Goal: Communication & Community: Connect with others

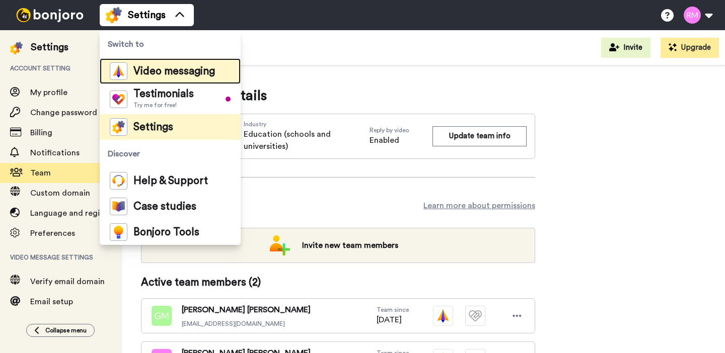
click at [148, 75] on span "Video messaging" at bounding box center [174, 71] width 82 height 10
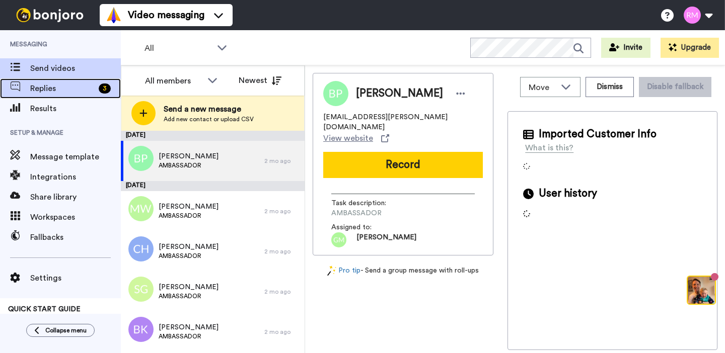
click at [74, 88] on span "Replies" at bounding box center [62, 89] width 64 height 12
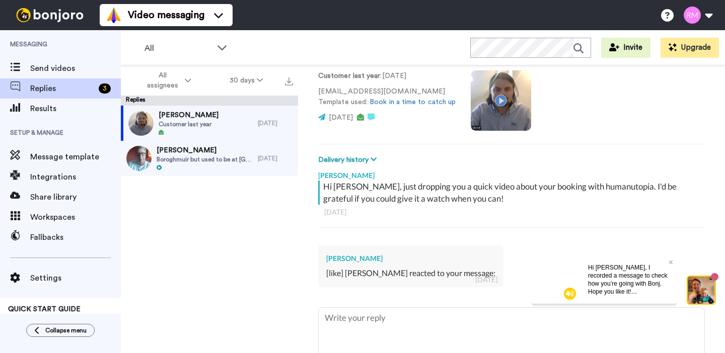
scroll to position [122, 0]
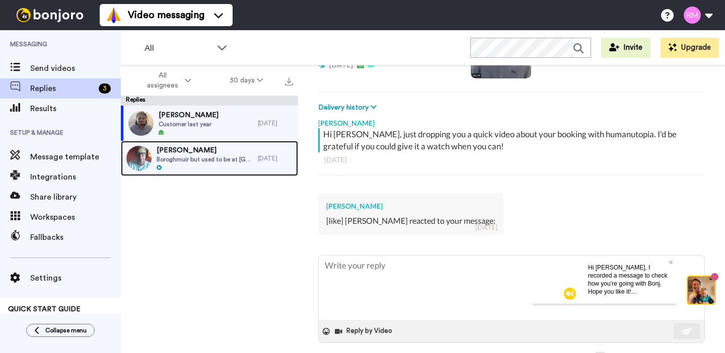
click at [227, 169] on div at bounding box center [205, 168] width 96 height 7
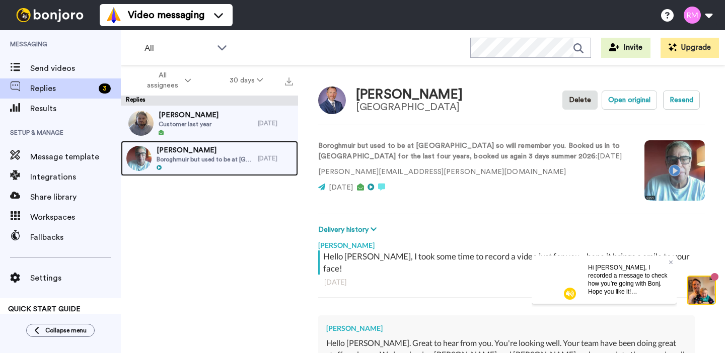
click at [209, 161] on span "Boroghmuir but used to be at Earlston so will remember you. Booked us in to Bor…" at bounding box center [205, 160] width 96 height 8
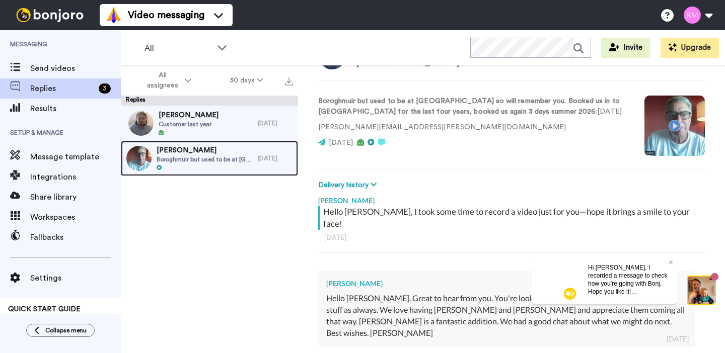
scroll to position [5, 0]
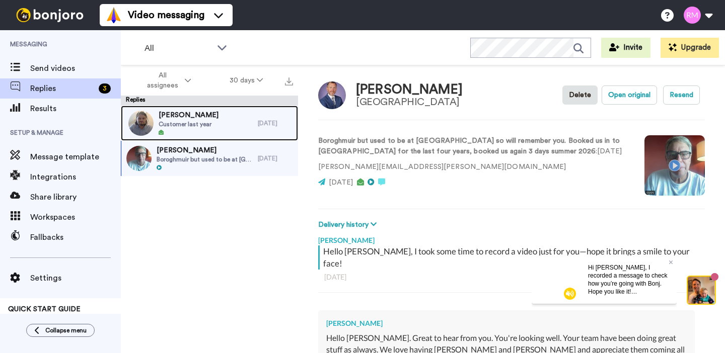
click at [197, 127] on span "Customer last year" at bounding box center [189, 124] width 60 height 8
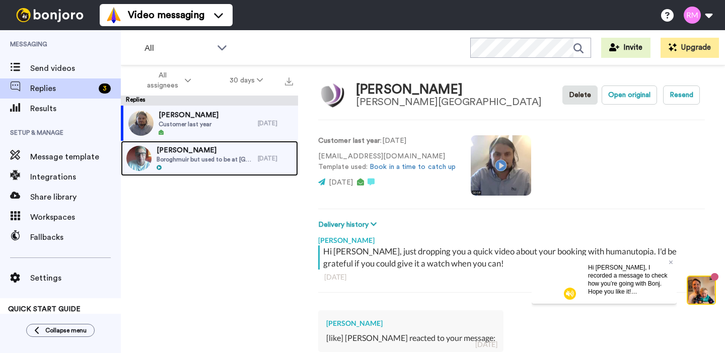
click at [198, 152] on span "[PERSON_NAME]" at bounding box center [205, 150] width 96 height 10
type textarea "x"
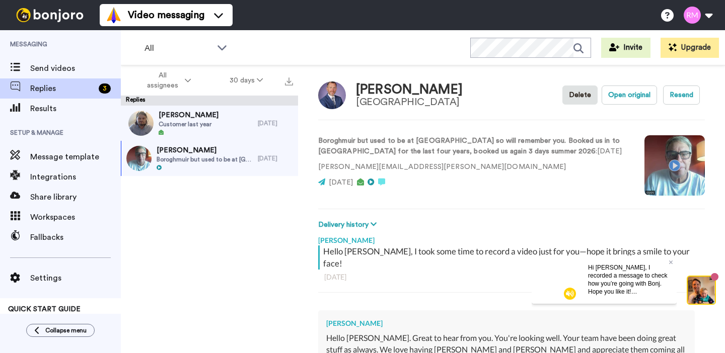
click at [674, 164] on video at bounding box center [674, 165] width 60 height 60
click at [44, 69] on span "Send videos" at bounding box center [75, 68] width 91 height 12
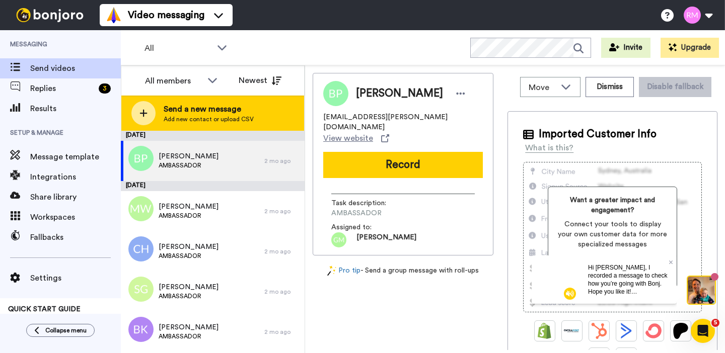
click at [247, 124] on div "Send a new message Add new contact or upload CSV" at bounding box center [212, 113] width 183 height 35
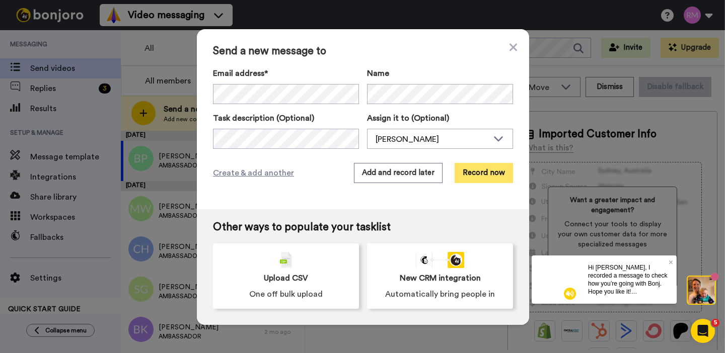
click at [478, 172] on button "Record now" at bounding box center [484, 173] width 58 height 20
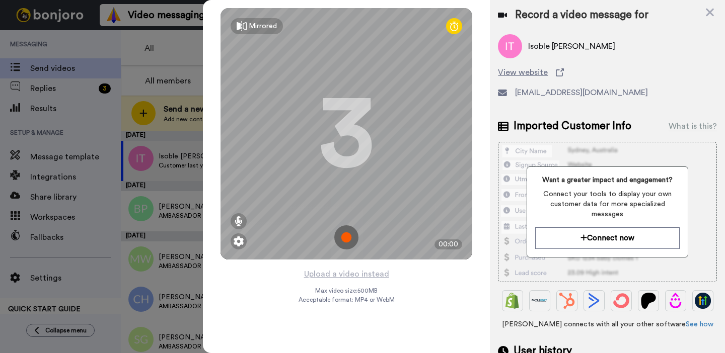
click at [348, 236] on img at bounding box center [346, 238] width 24 height 24
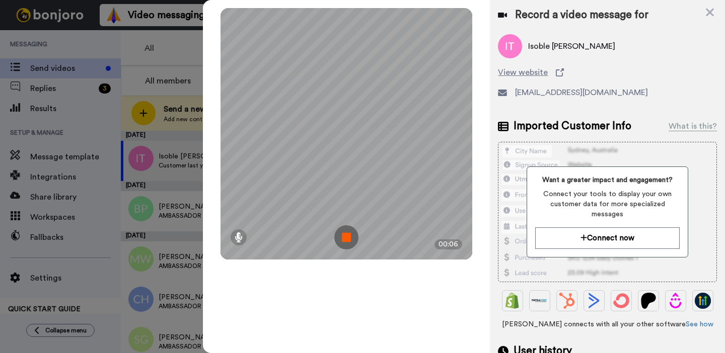
click at [348, 236] on img at bounding box center [346, 238] width 24 height 24
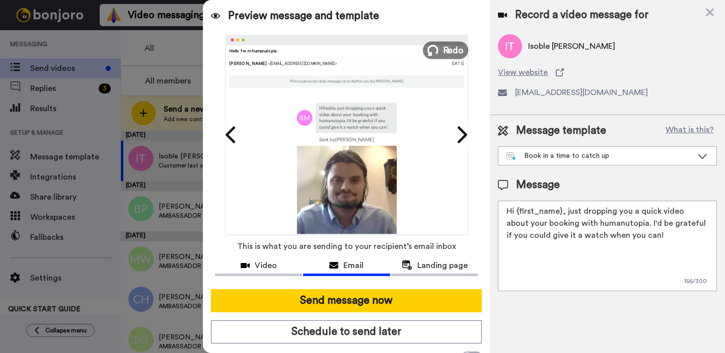
click at [450, 50] on span "Redo" at bounding box center [453, 49] width 21 height 13
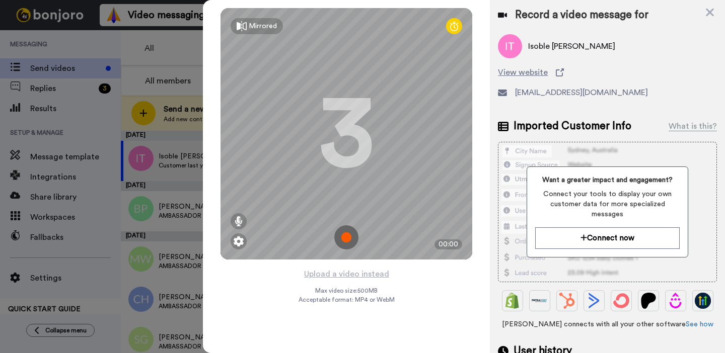
click at [345, 235] on img at bounding box center [346, 238] width 24 height 24
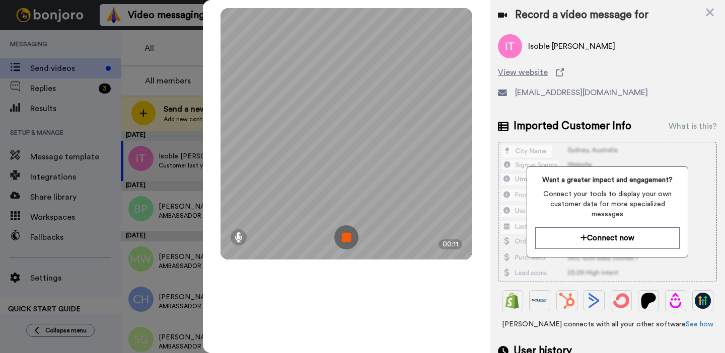
click at [342, 239] on img at bounding box center [346, 238] width 24 height 24
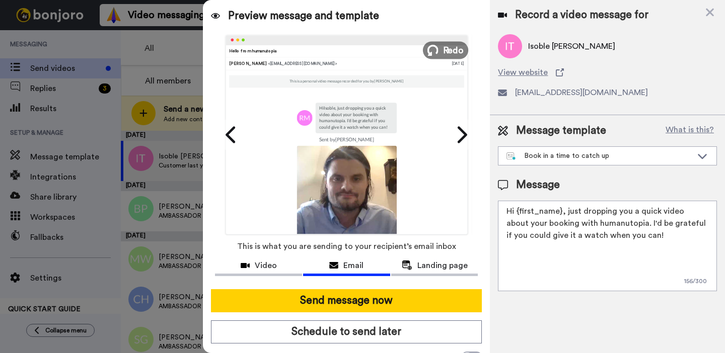
click at [445, 49] on span "Redo" at bounding box center [453, 49] width 21 height 13
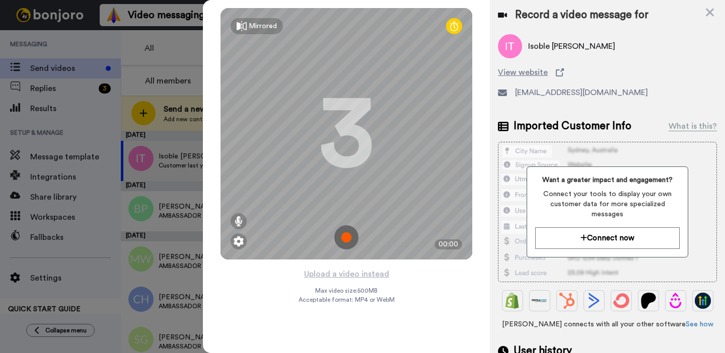
click at [347, 231] on img at bounding box center [346, 238] width 24 height 24
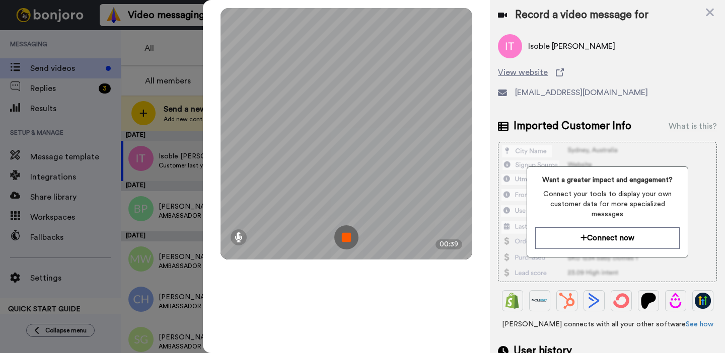
click at [347, 231] on img at bounding box center [346, 238] width 24 height 24
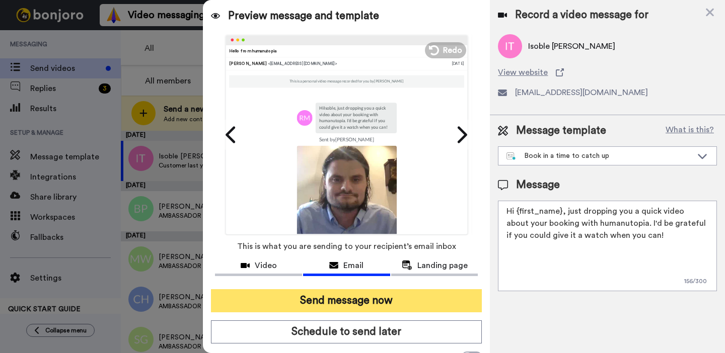
click at [356, 305] on button "Send message now" at bounding box center [346, 300] width 271 height 23
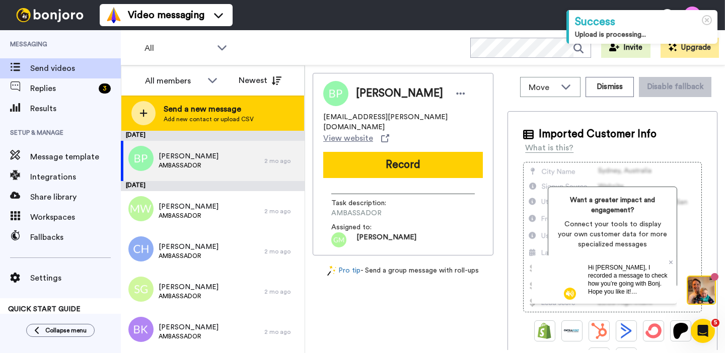
click at [202, 116] on span "Add new contact or upload CSV" at bounding box center [209, 119] width 90 height 8
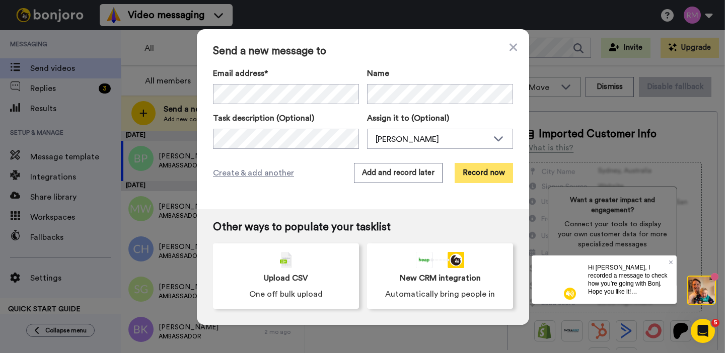
click at [489, 177] on button "Record now" at bounding box center [484, 173] width 58 height 20
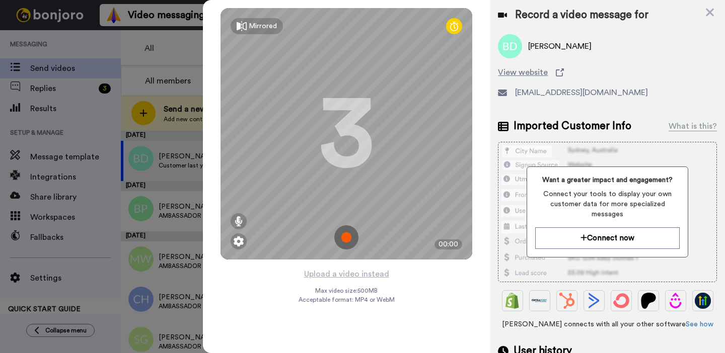
click at [350, 235] on img at bounding box center [346, 238] width 24 height 24
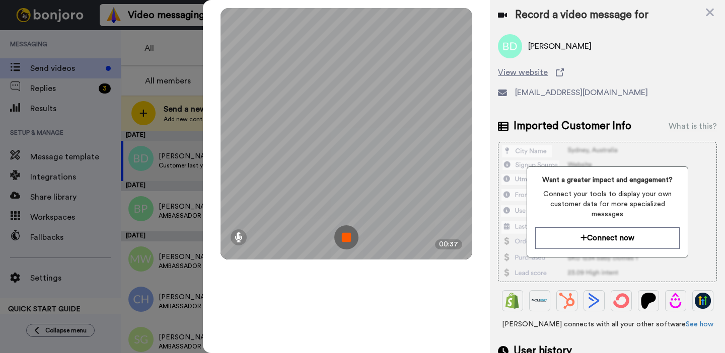
click at [347, 236] on img at bounding box center [346, 238] width 24 height 24
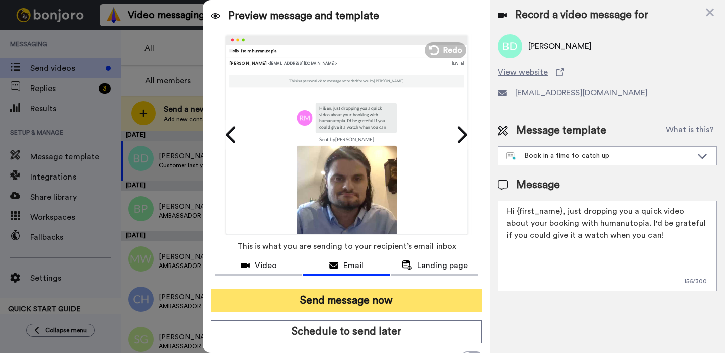
click at [337, 303] on button "Send message now" at bounding box center [346, 300] width 271 height 23
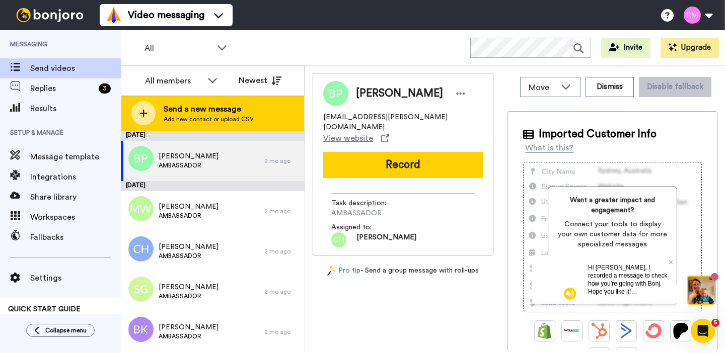
click at [188, 116] on span "Add new contact or upload CSV" at bounding box center [209, 119] width 90 height 8
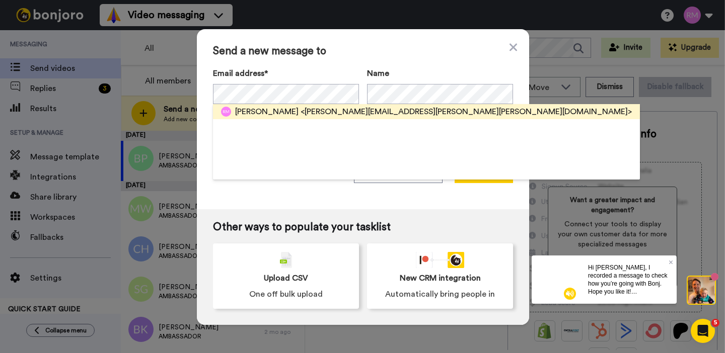
click at [311, 114] on span "<rebekah.mclean@haverstock.h3federation.org.uk>" at bounding box center [466, 112] width 331 height 12
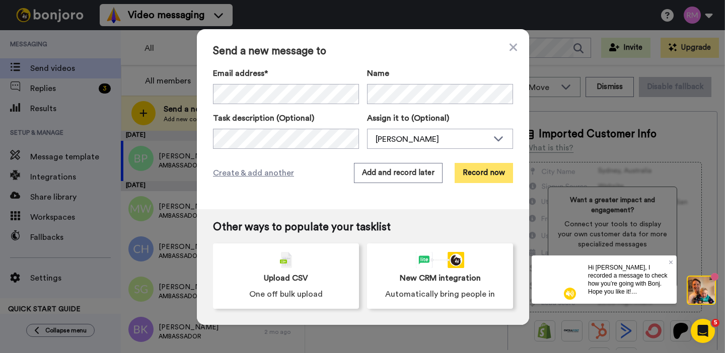
click at [495, 171] on button "Record now" at bounding box center [484, 173] width 58 height 20
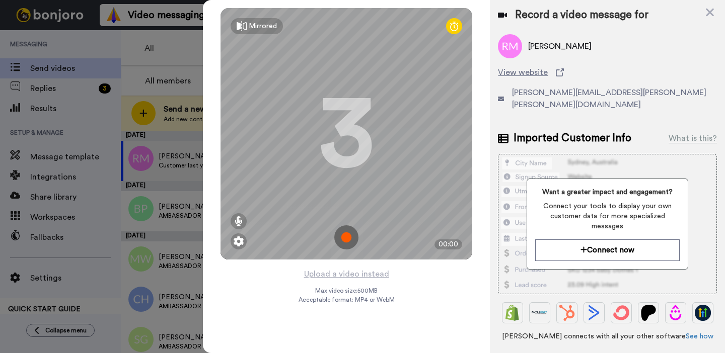
click at [352, 237] on img at bounding box center [346, 238] width 24 height 24
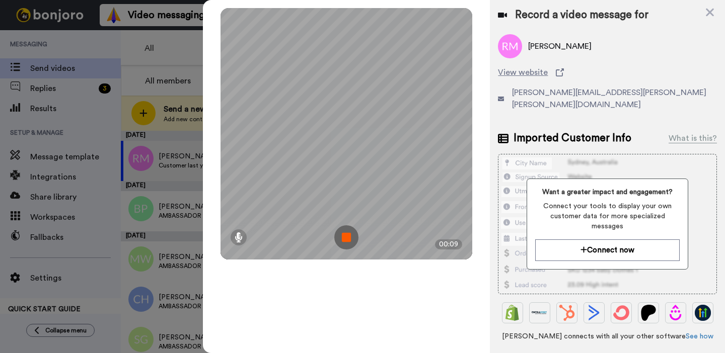
click at [352, 237] on img at bounding box center [346, 238] width 24 height 24
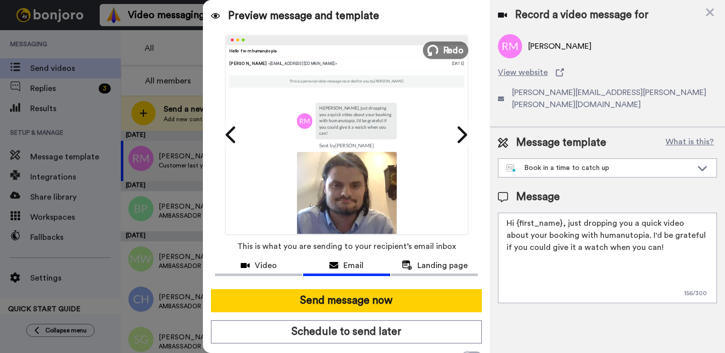
click at [451, 47] on span "Redo" at bounding box center [453, 49] width 21 height 13
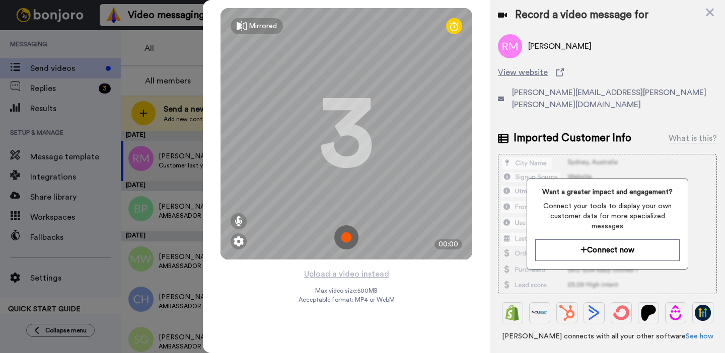
click at [346, 239] on img at bounding box center [346, 238] width 24 height 24
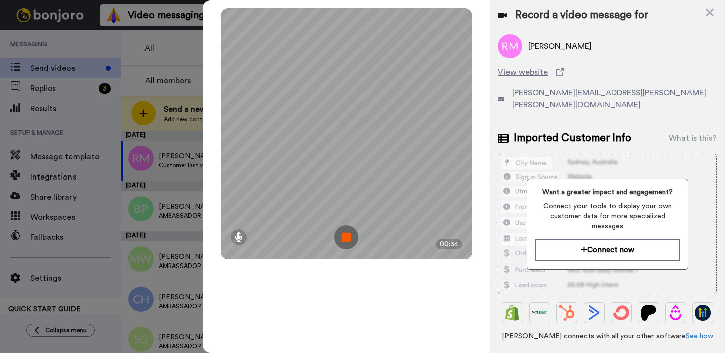
click at [348, 239] on img at bounding box center [346, 238] width 24 height 24
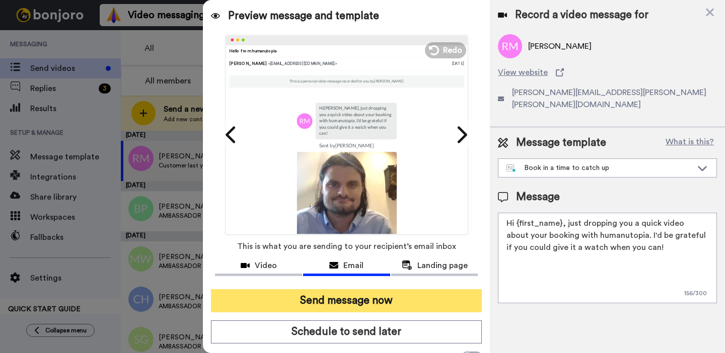
click at [377, 298] on button "Send message now" at bounding box center [346, 300] width 271 height 23
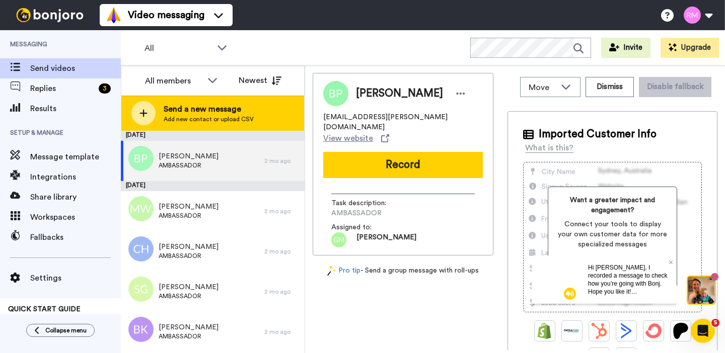
click at [212, 119] on span "Add new contact or upload CSV" at bounding box center [209, 119] width 90 height 8
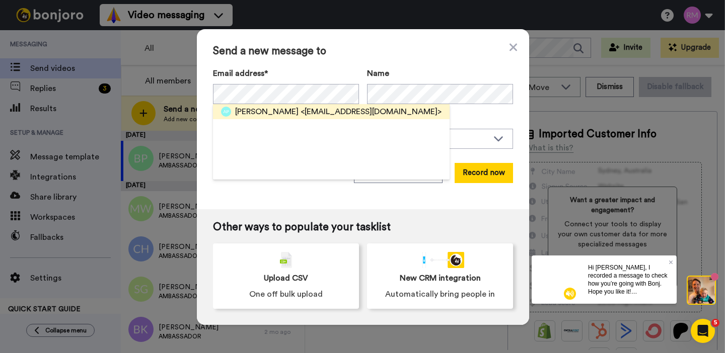
click at [338, 110] on span "<[EMAIL_ADDRESS][DOMAIN_NAME]>" at bounding box center [371, 112] width 141 height 12
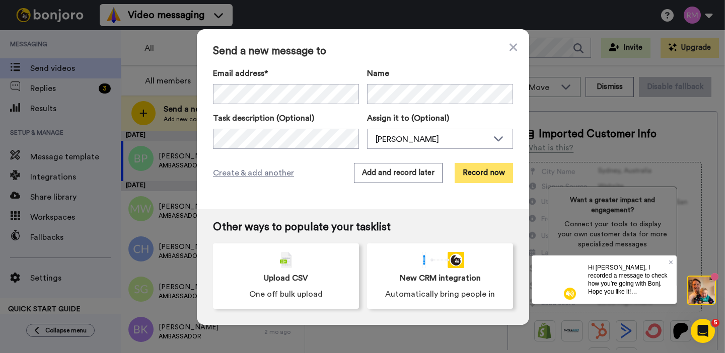
click at [488, 171] on button "Record now" at bounding box center [484, 173] width 58 height 20
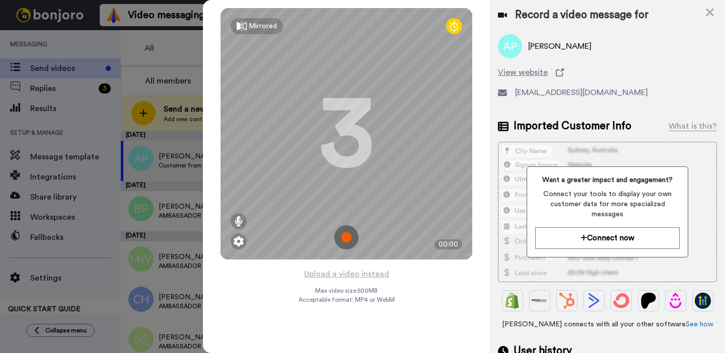
click at [347, 237] on img at bounding box center [346, 238] width 24 height 24
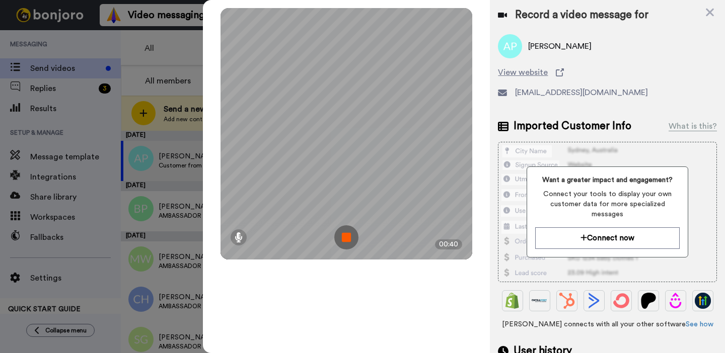
click at [345, 236] on img at bounding box center [346, 238] width 24 height 24
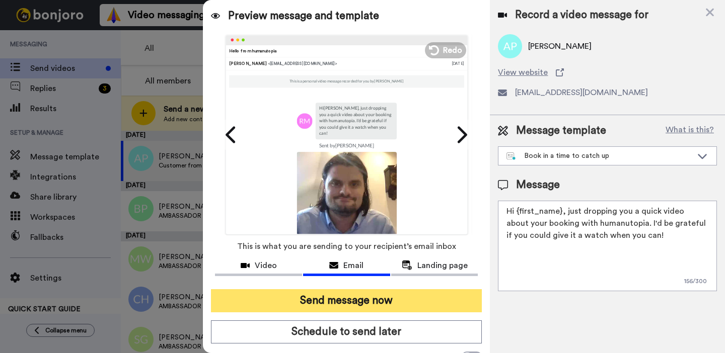
click at [317, 305] on button "Send message now" at bounding box center [346, 300] width 271 height 23
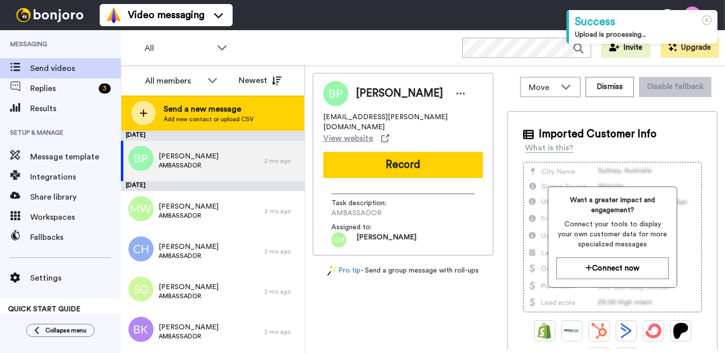
drag, startPoint x: 0, startPoint y: 0, endPoint x: 188, endPoint y: 118, distance: 221.7
click at [188, 118] on span "Add new contact or upload CSV" at bounding box center [209, 119] width 90 height 8
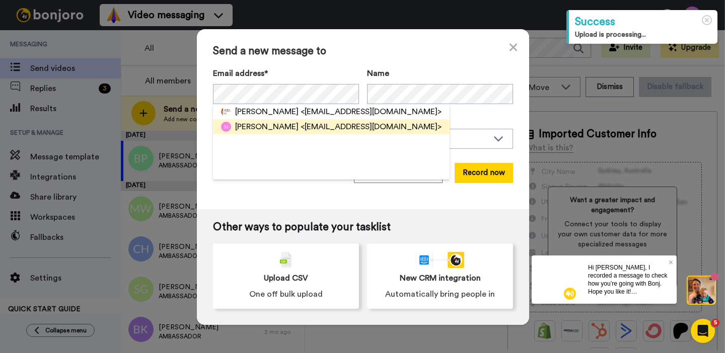
click at [310, 128] on span "<sjilks@ipsleyacademy.co.uk>" at bounding box center [371, 127] width 141 height 12
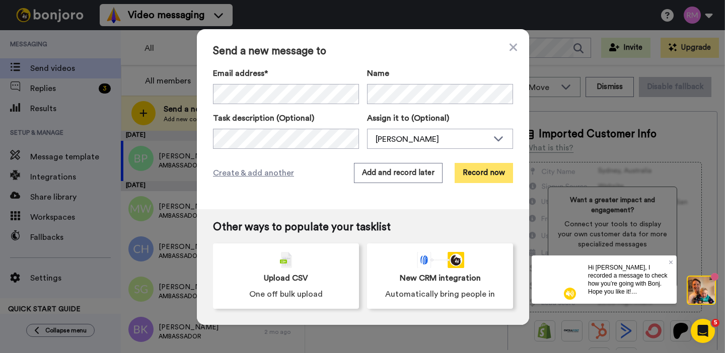
click at [488, 170] on button "Record now" at bounding box center [484, 173] width 58 height 20
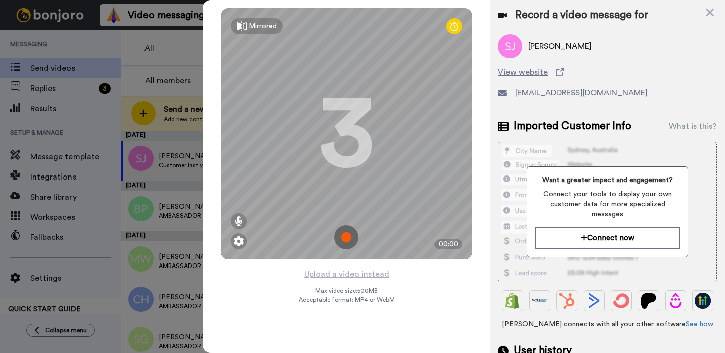
click at [347, 240] on img at bounding box center [346, 238] width 24 height 24
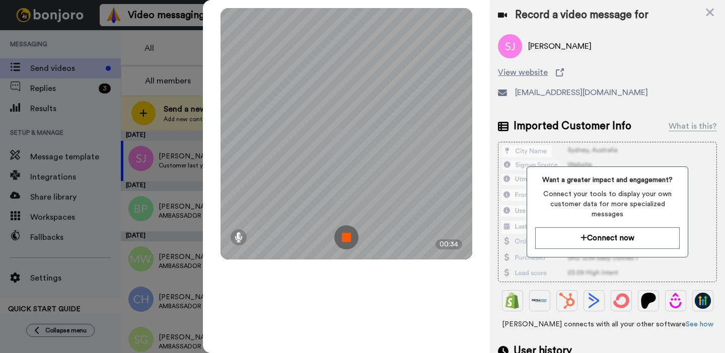
click at [347, 234] on img at bounding box center [346, 238] width 24 height 24
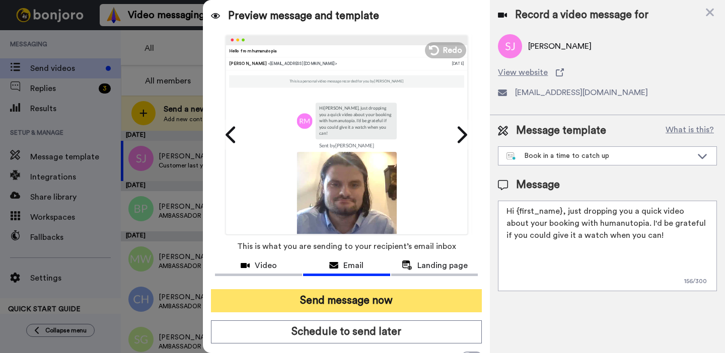
click at [352, 299] on button "Send message now" at bounding box center [346, 300] width 271 height 23
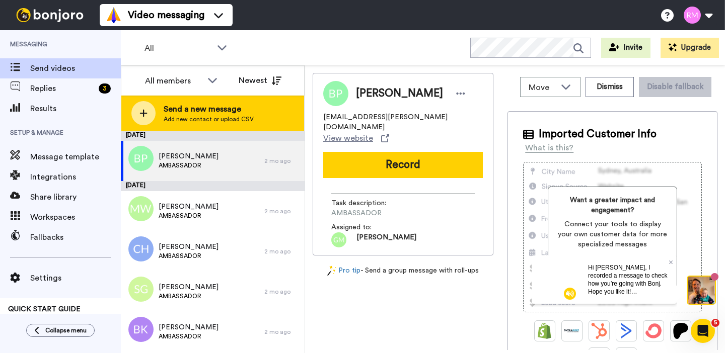
click at [185, 110] on span "Send a new message" at bounding box center [209, 109] width 90 height 12
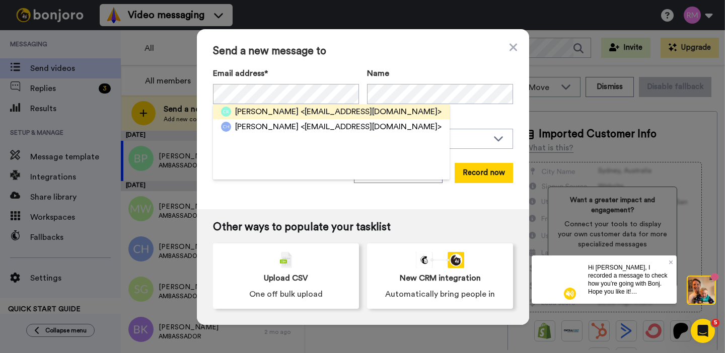
click at [302, 114] on span "<craithby.203@jameswolfe.greenwich.sch.uk>" at bounding box center [371, 112] width 141 height 12
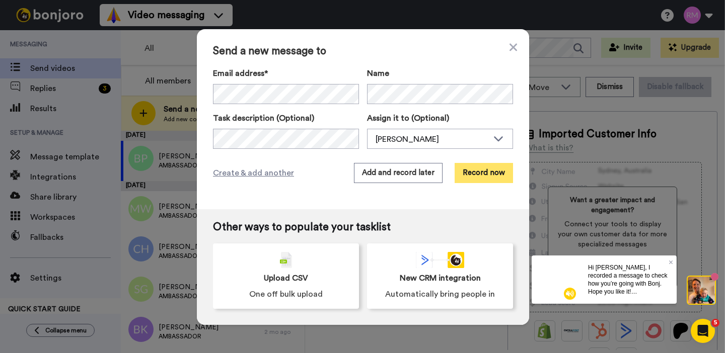
click at [487, 173] on button "Record now" at bounding box center [484, 173] width 58 height 20
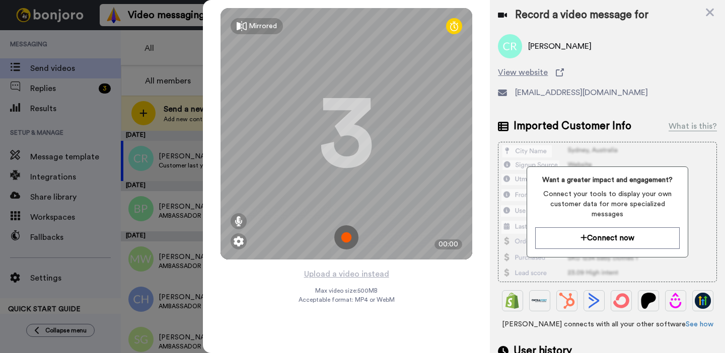
click at [344, 236] on img at bounding box center [346, 238] width 24 height 24
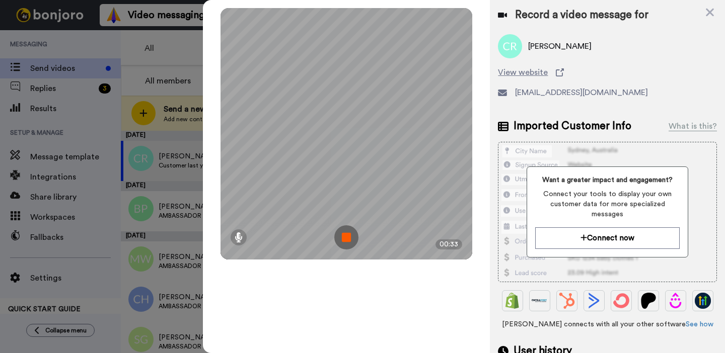
click at [348, 234] on img at bounding box center [346, 238] width 24 height 24
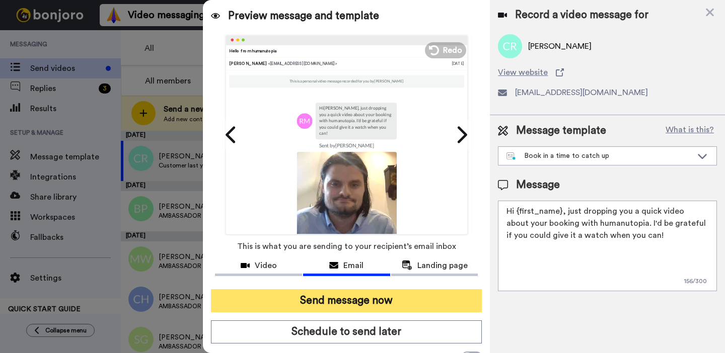
click at [370, 297] on button "Send message now" at bounding box center [346, 300] width 271 height 23
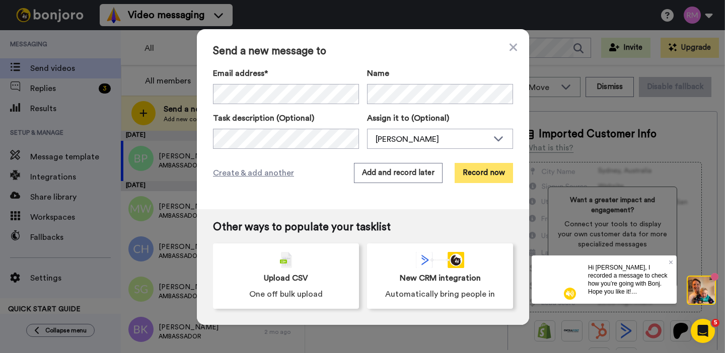
click at [486, 177] on button "Record now" at bounding box center [484, 173] width 58 height 20
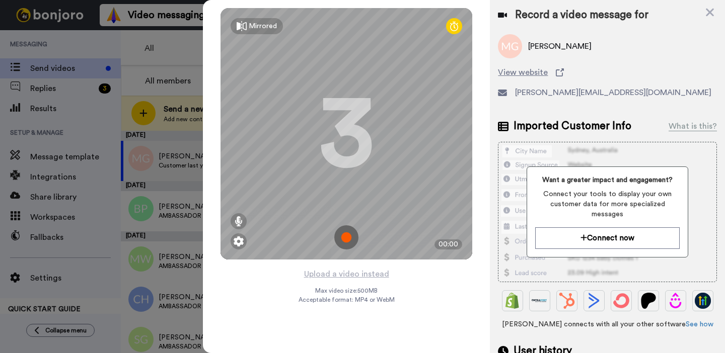
click at [350, 234] on img at bounding box center [346, 238] width 24 height 24
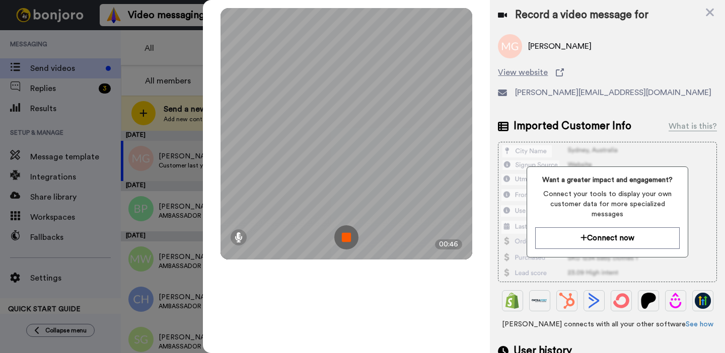
click at [350, 234] on img at bounding box center [346, 238] width 24 height 24
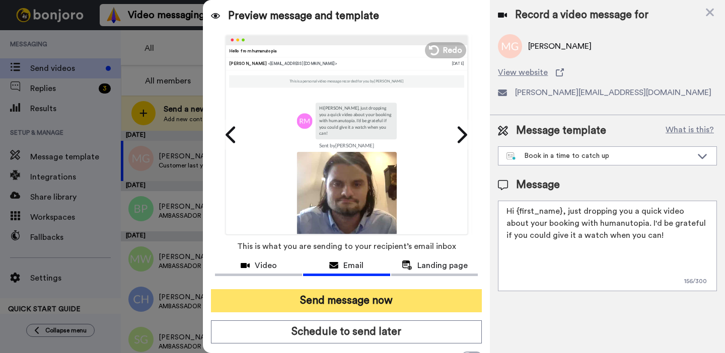
click at [356, 302] on button "Send message now" at bounding box center [346, 300] width 271 height 23
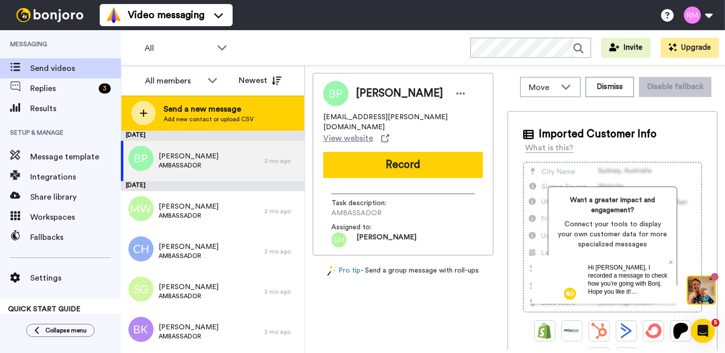
click at [216, 113] on span "Send a new message" at bounding box center [209, 109] width 90 height 12
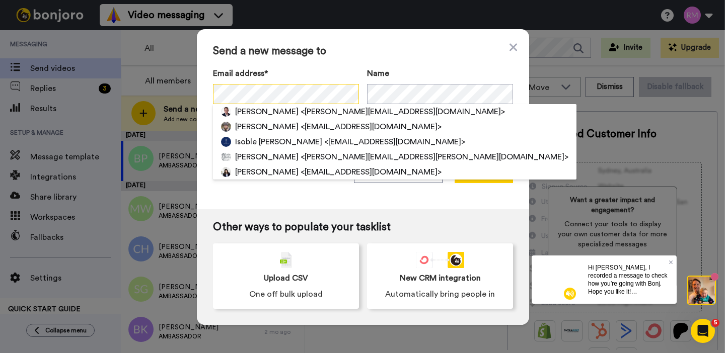
scroll to position [0, 17]
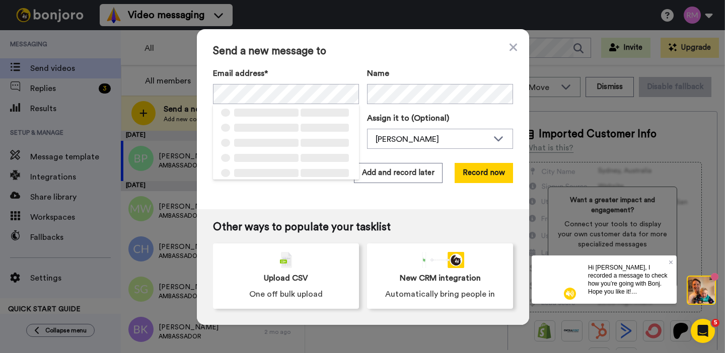
click at [308, 66] on div "Send a new message to Email address* ‌ ‌ ‌ ‌ ‌ ‌ ‌ ‌ ‌ ‌ ‌ ‌ ‌ ‌ ‌ Name Task de…" at bounding box center [363, 119] width 332 height 180
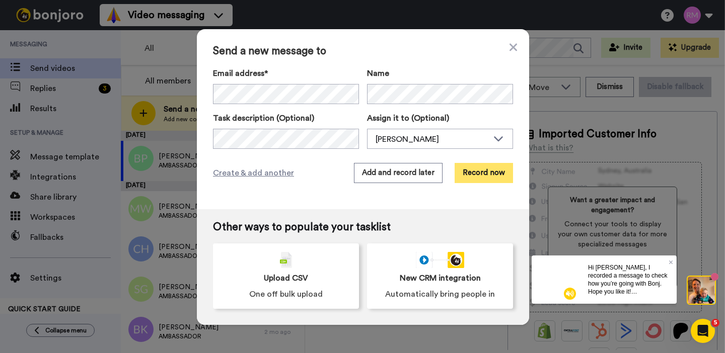
click at [479, 174] on button "Record now" at bounding box center [484, 173] width 58 height 20
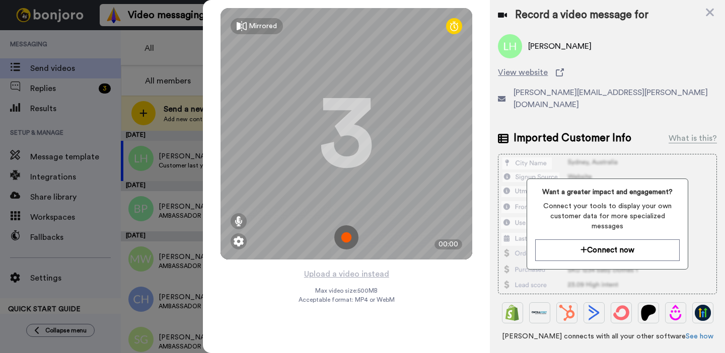
click at [347, 240] on img at bounding box center [346, 238] width 24 height 24
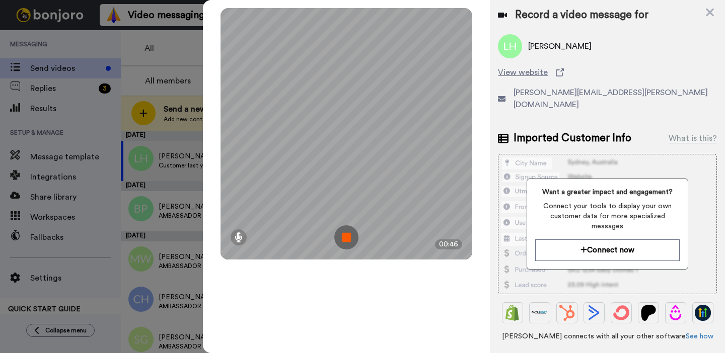
click at [344, 239] on img at bounding box center [346, 238] width 24 height 24
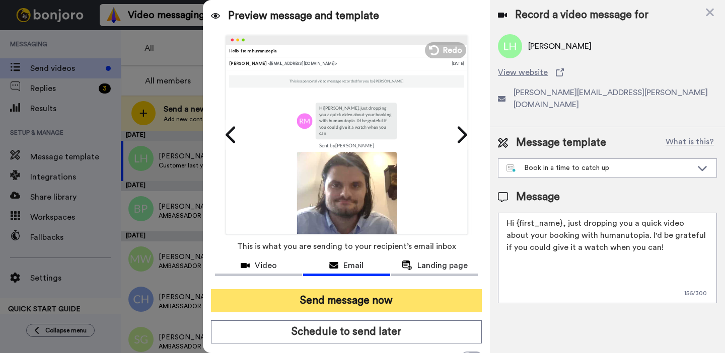
click at [351, 305] on button "Send message now" at bounding box center [346, 300] width 271 height 23
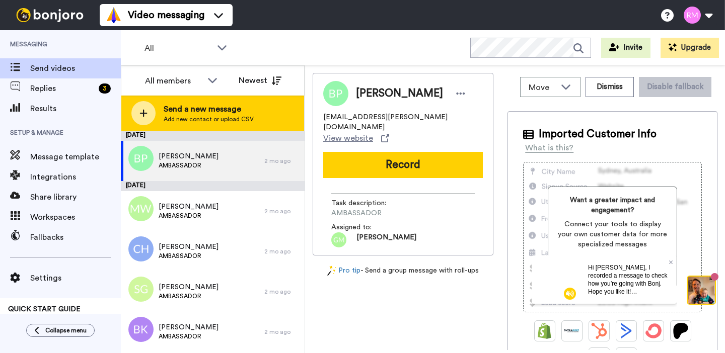
click at [186, 120] on span "Add new contact or upload CSV" at bounding box center [209, 119] width 90 height 8
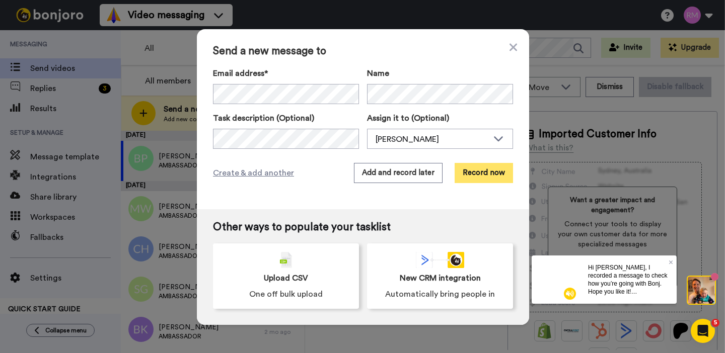
click at [494, 176] on button "Record now" at bounding box center [484, 173] width 58 height 20
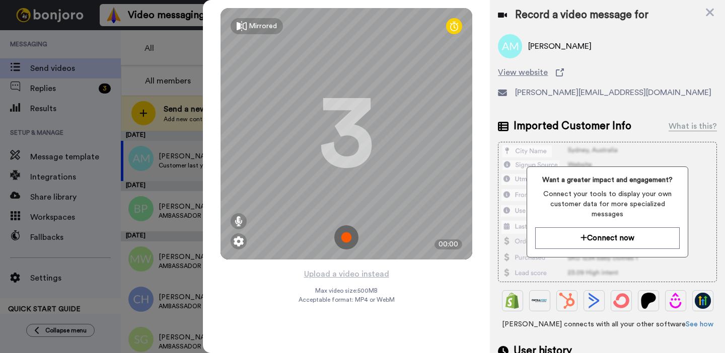
click at [349, 240] on img at bounding box center [346, 238] width 24 height 24
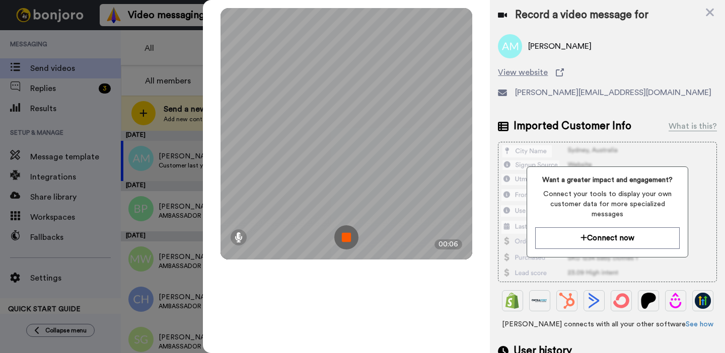
click at [349, 239] on img at bounding box center [346, 238] width 24 height 24
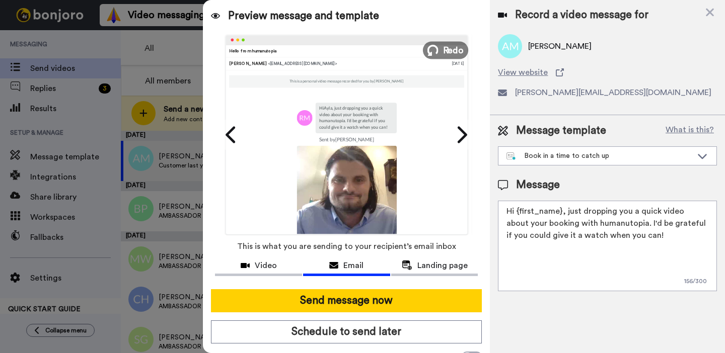
click at [453, 49] on span "Redo" at bounding box center [453, 49] width 21 height 13
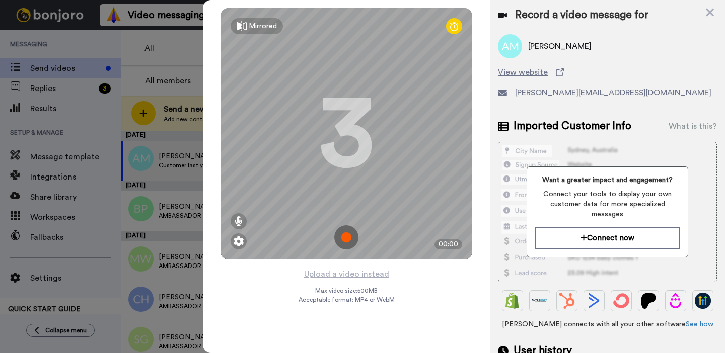
click at [345, 233] on img at bounding box center [346, 238] width 24 height 24
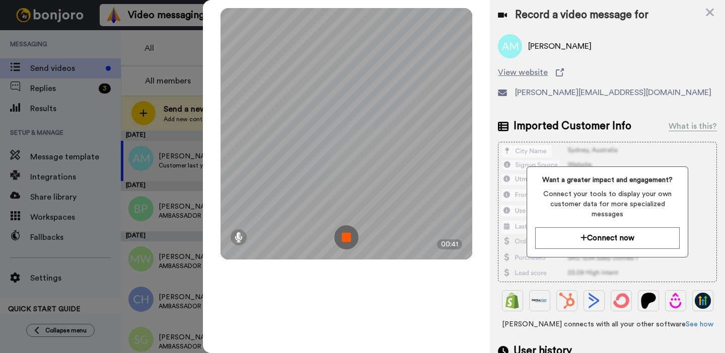
click at [348, 232] on img at bounding box center [346, 238] width 24 height 24
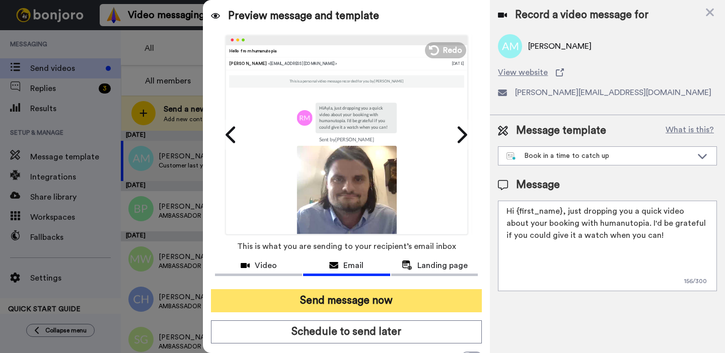
click at [370, 302] on button "Send message now" at bounding box center [346, 300] width 271 height 23
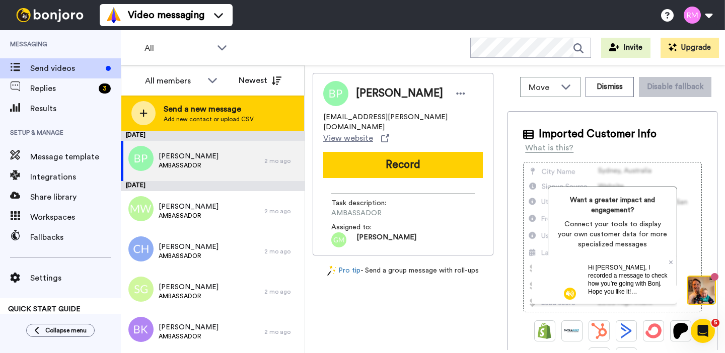
click at [238, 112] on span "Send a new message" at bounding box center [209, 109] width 90 height 12
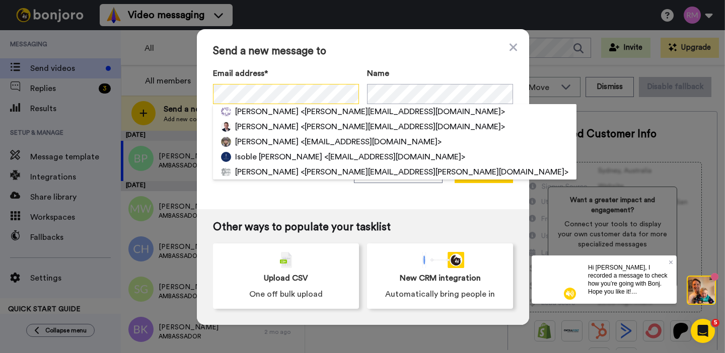
scroll to position [0, 2]
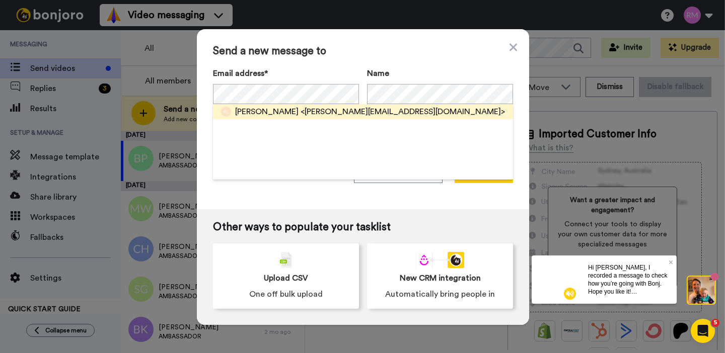
click at [381, 110] on span "<capstick.r@whiteroseacademies.org>" at bounding box center [403, 112] width 204 height 12
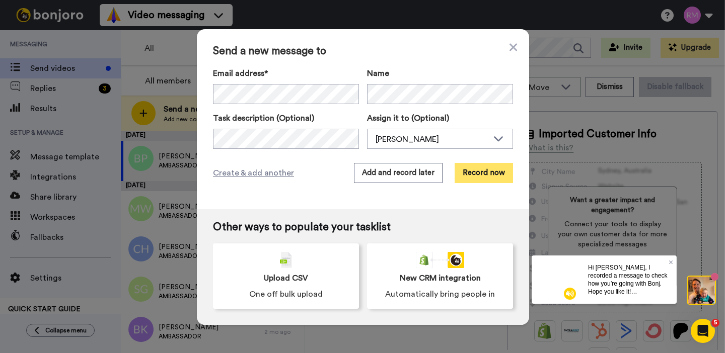
click at [471, 165] on button "Record now" at bounding box center [484, 173] width 58 height 20
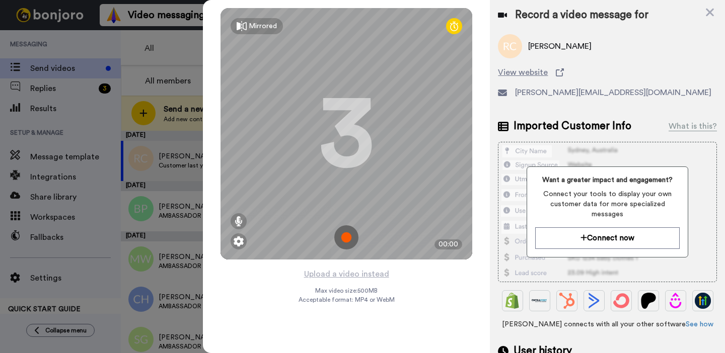
click at [345, 233] on img at bounding box center [346, 238] width 24 height 24
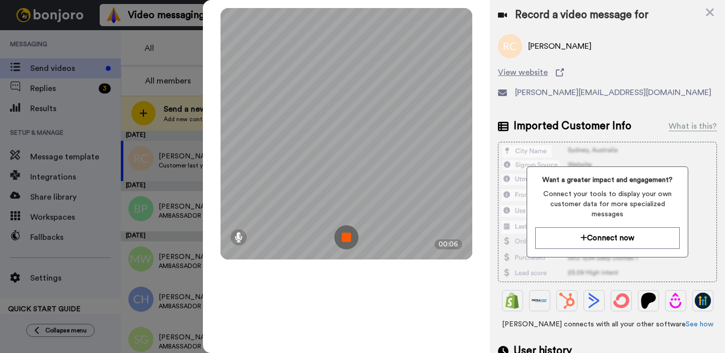
click at [345, 233] on img at bounding box center [346, 238] width 24 height 24
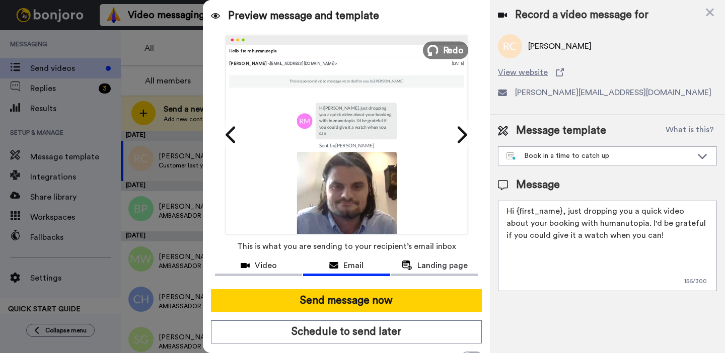
click at [446, 47] on span "Redo" at bounding box center [453, 49] width 21 height 13
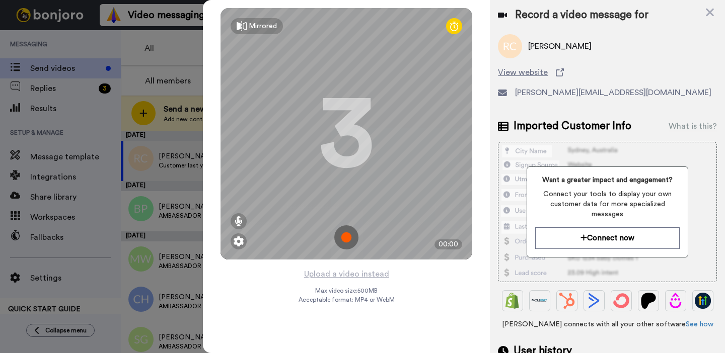
click at [348, 238] on img at bounding box center [346, 238] width 24 height 24
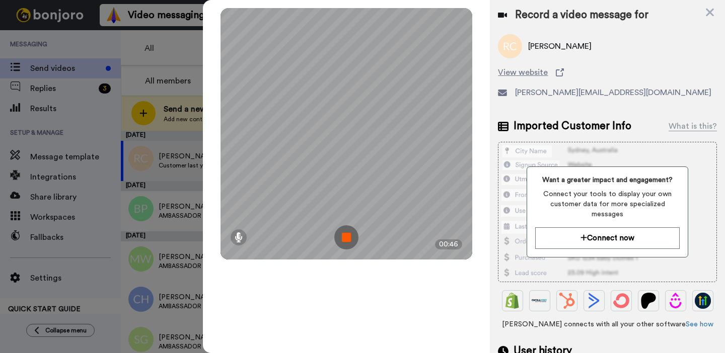
click at [353, 238] on img at bounding box center [346, 238] width 24 height 24
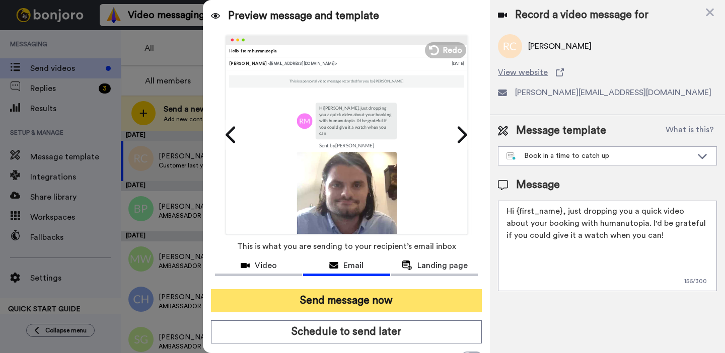
click at [364, 306] on button "Send message now" at bounding box center [346, 300] width 271 height 23
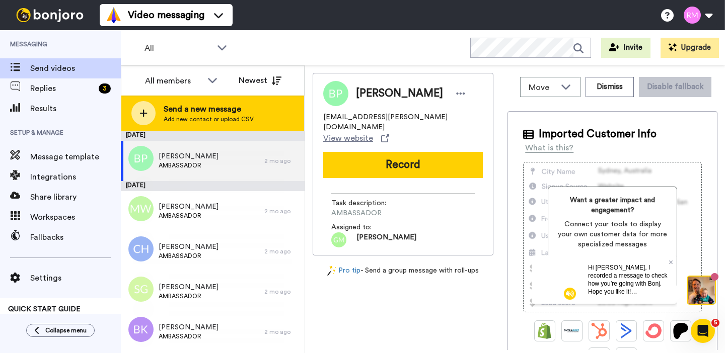
click at [242, 118] on span "Add new contact or upload CSV" at bounding box center [209, 119] width 90 height 8
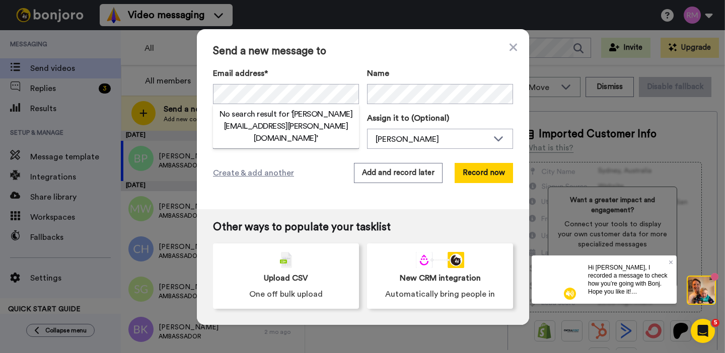
click at [339, 66] on div "Send a new message to Email address* No search result for ‘ ruth.mcfarlane@fife…" at bounding box center [363, 119] width 332 height 180
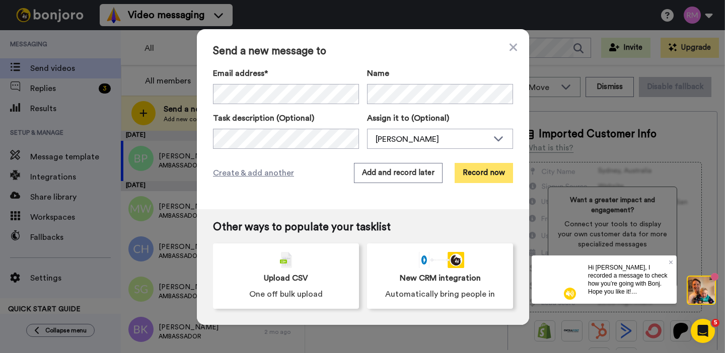
click at [480, 179] on button "Record now" at bounding box center [484, 173] width 58 height 20
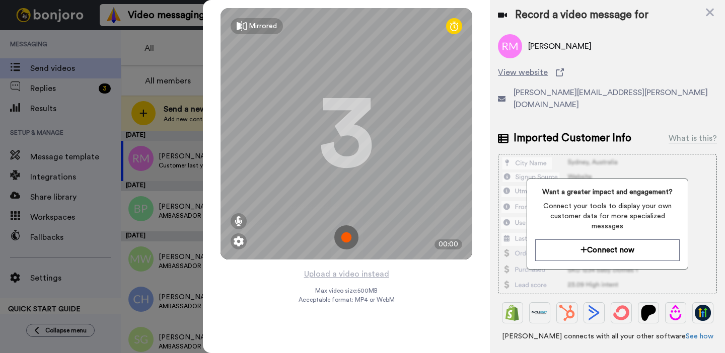
click at [348, 233] on img at bounding box center [346, 238] width 24 height 24
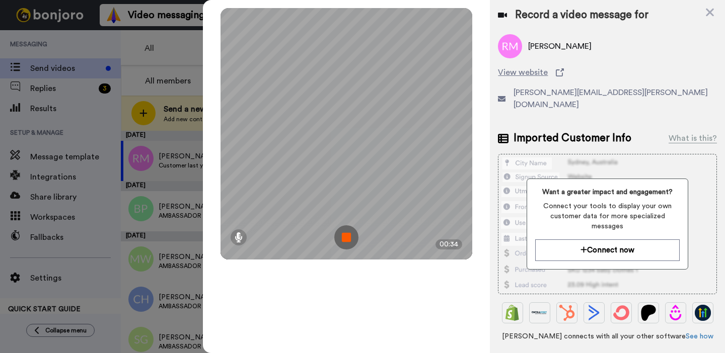
click at [348, 233] on img at bounding box center [346, 238] width 24 height 24
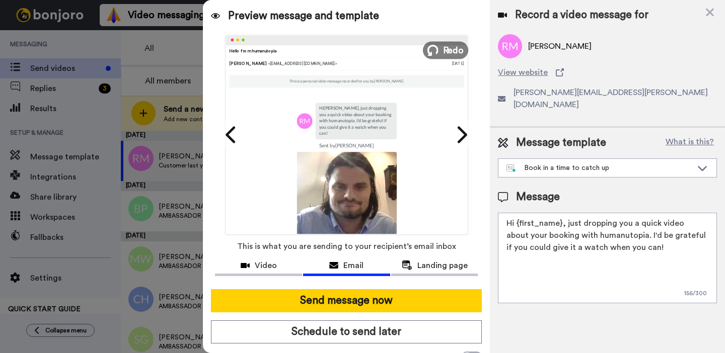
click at [453, 50] on span "Redo" at bounding box center [453, 49] width 21 height 13
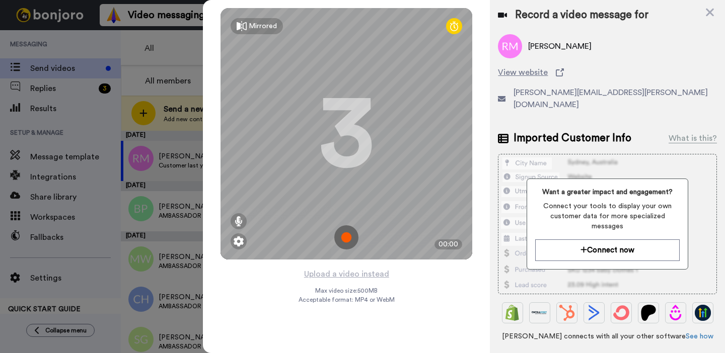
click at [346, 237] on img at bounding box center [346, 238] width 24 height 24
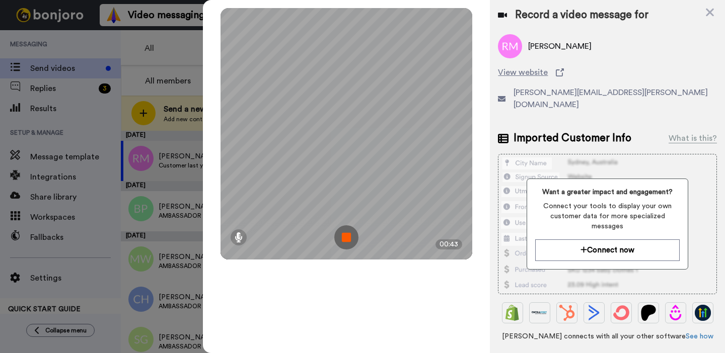
click at [349, 240] on img at bounding box center [346, 238] width 24 height 24
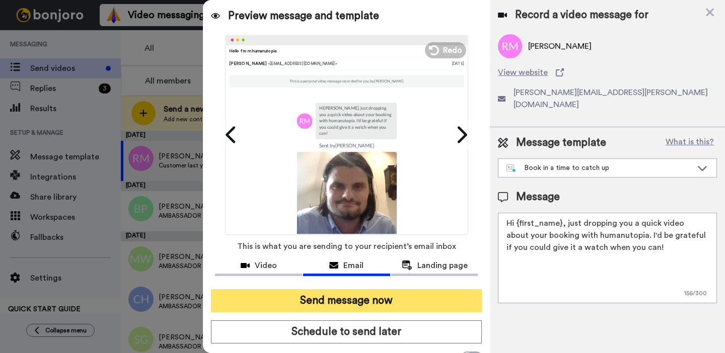
click at [387, 294] on button "Send message now" at bounding box center [346, 300] width 271 height 23
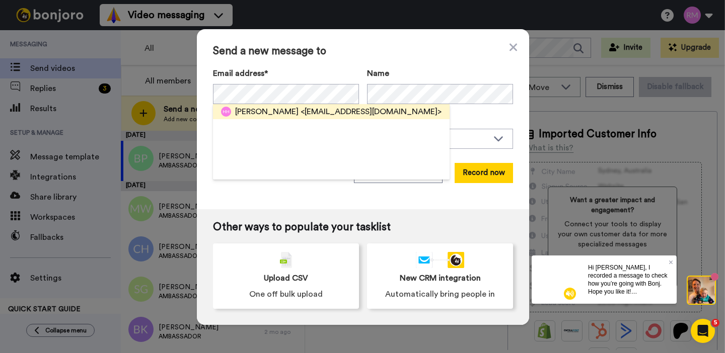
click at [296, 114] on span "[PERSON_NAME]" at bounding box center [266, 112] width 63 height 12
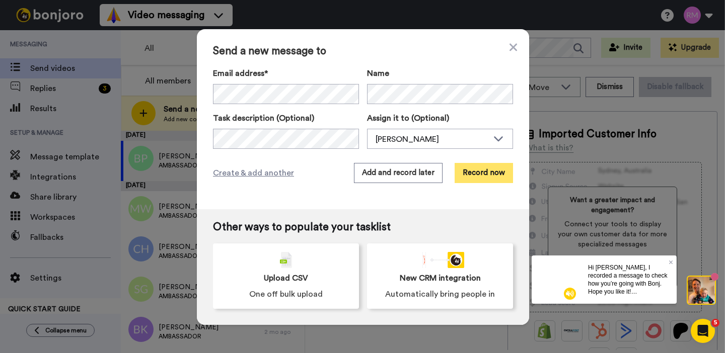
click at [488, 172] on button "Record now" at bounding box center [484, 173] width 58 height 20
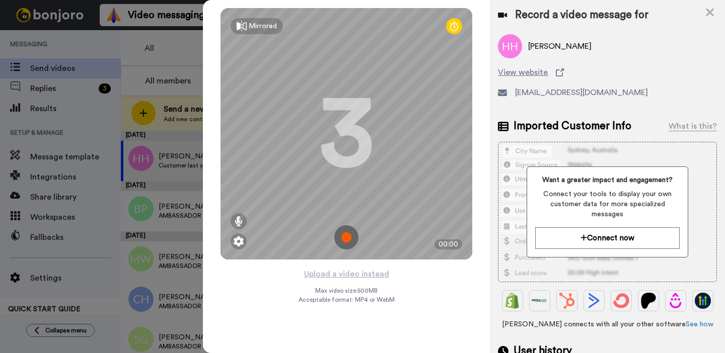
click at [347, 239] on img at bounding box center [346, 238] width 24 height 24
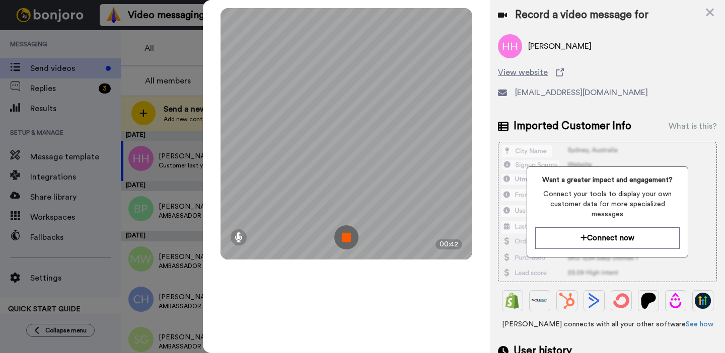
click at [346, 235] on img at bounding box center [346, 238] width 24 height 24
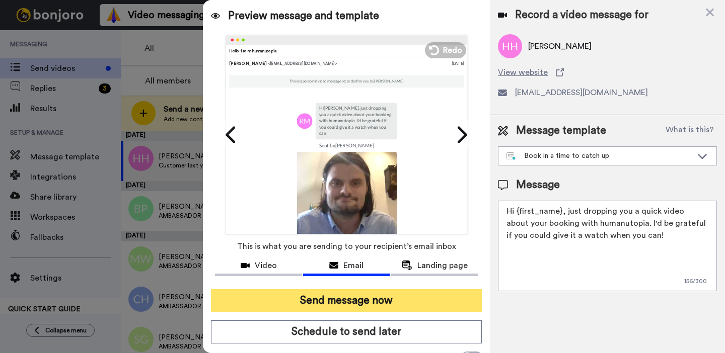
click at [322, 304] on button "Send message now" at bounding box center [346, 300] width 271 height 23
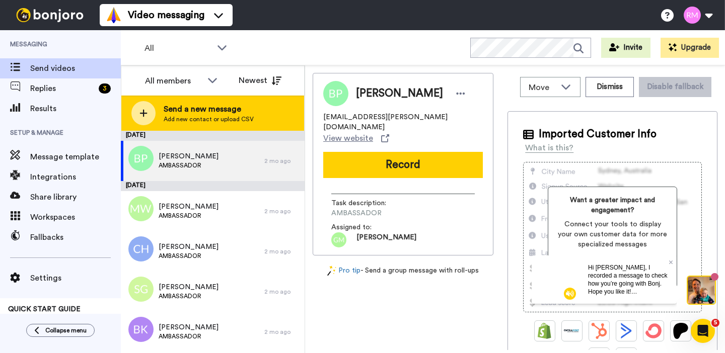
click at [176, 110] on span "Send a new message" at bounding box center [209, 109] width 90 height 12
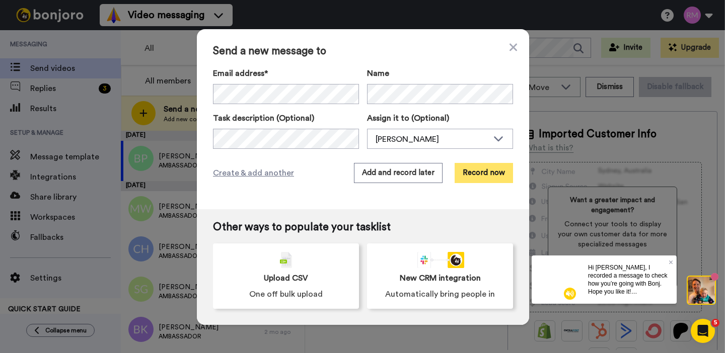
click at [485, 174] on button "Record now" at bounding box center [484, 173] width 58 height 20
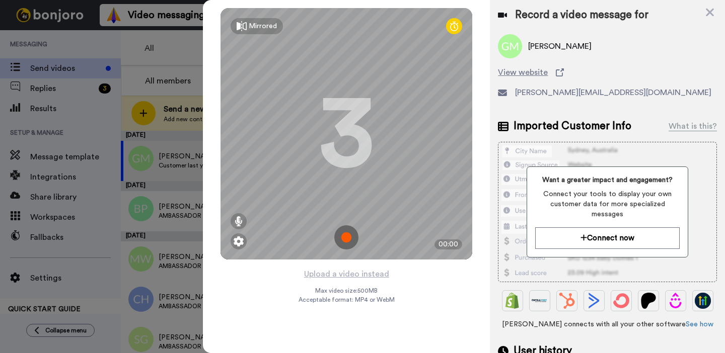
click at [342, 234] on img at bounding box center [346, 238] width 24 height 24
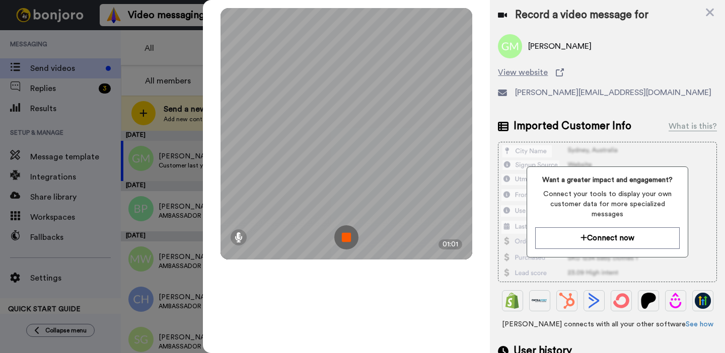
click at [342, 244] on img at bounding box center [346, 238] width 24 height 24
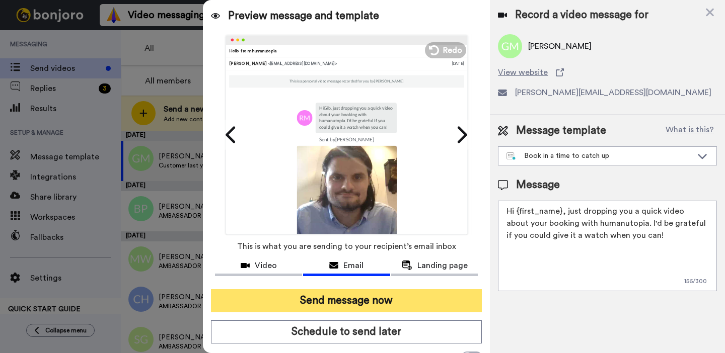
click at [339, 307] on button "Send message now" at bounding box center [346, 300] width 271 height 23
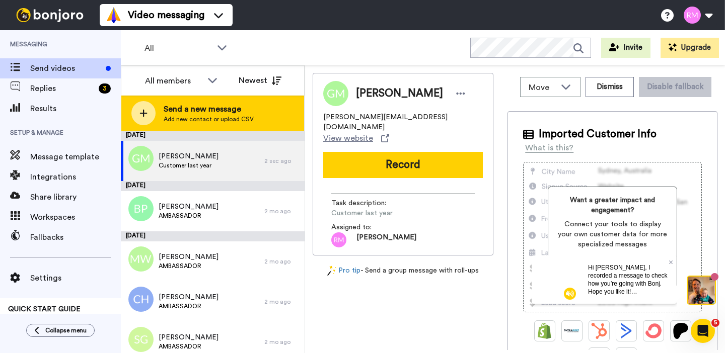
click at [208, 110] on span "Send a new message" at bounding box center [209, 109] width 90 height 12
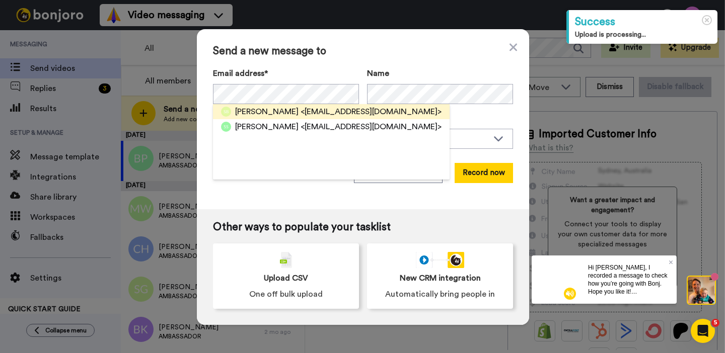
click at [306, 109] on span "<sbehan@olympus.windsoracademytrust.org.uk>" at bounding box center [371, 112] width 141 height 12
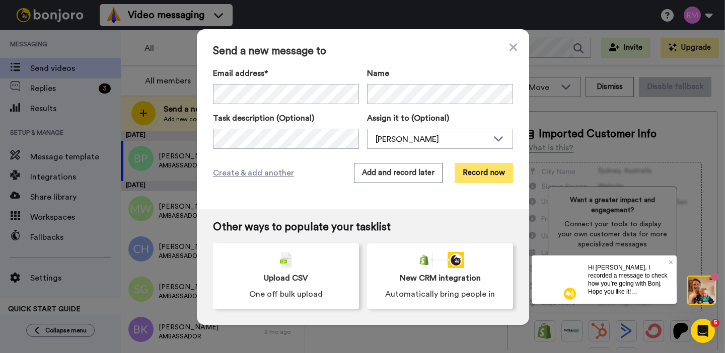
click at [486, 177] on button "Record now" at bounding box center [484, 173] width 58 height 20
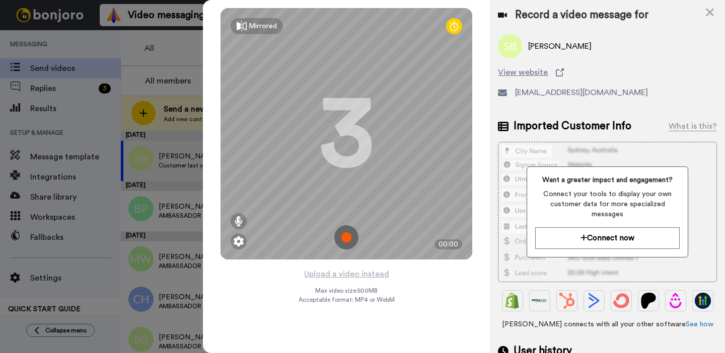
click at [350, 232] on img at bounding box center [346, 238] width 24 height 24
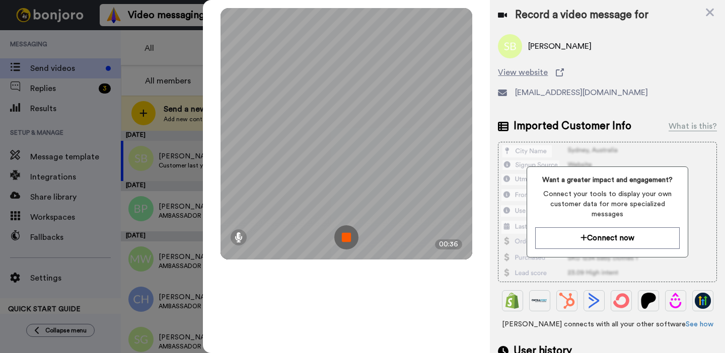
click at [347, 236] on img at bounding box center [346, 238] width 24 height 24
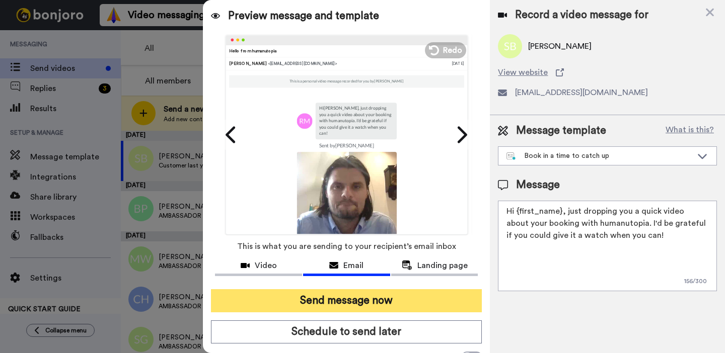
click at [353, 300] on button "Send message now" at bounding box center [346, 300] width 271 height 23
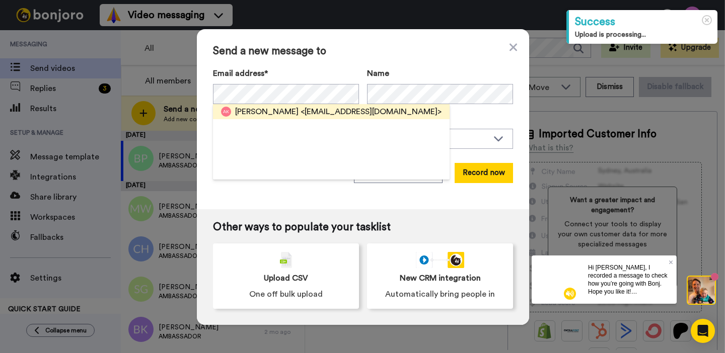
click at [301, 107] on span "<akelly@parkside.derbyshire.sch.uk>" at bounding box center [371, 112] width 141 height 12
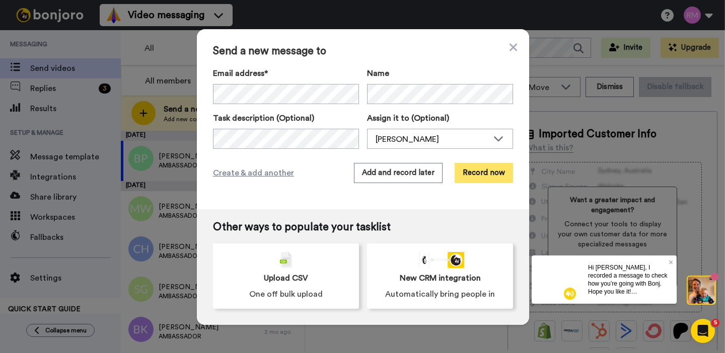
click at [488, 180] on button "Record now" at bounding box center [484, 173] width 58 height 20
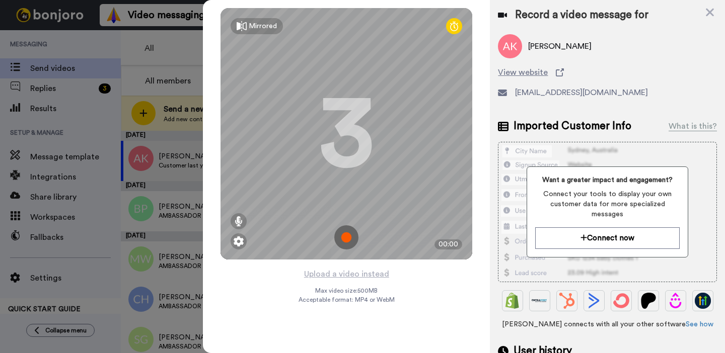
click at [352, 238] on img at bounding box center [346, 238] width 24 height 24
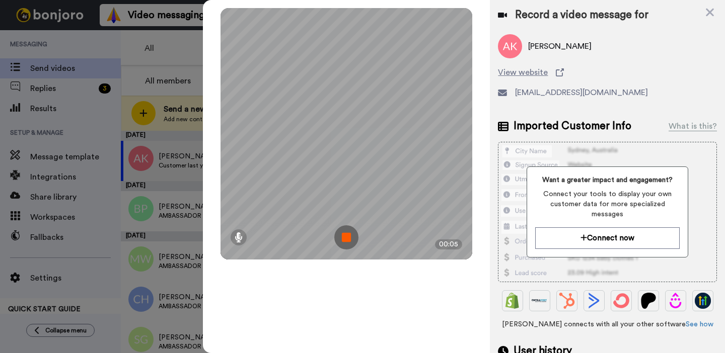
click at [347, 236] on img at bounding box center [346, 238] width 24 height 24
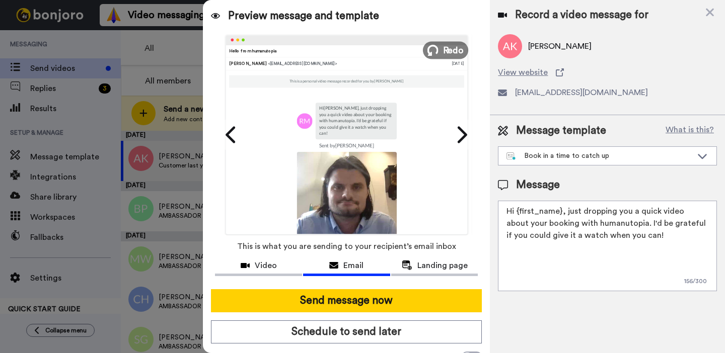
click at [452, 48] on span "Redo" at bounding box center [453, 49] width 21 height 13
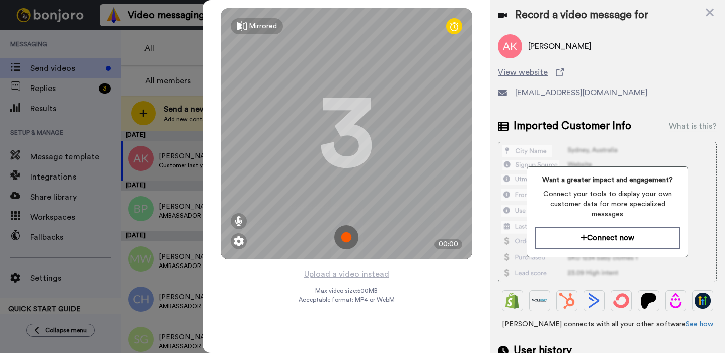
click at [350, 234] on img at bounding box center [346, 238] width 24 height 24
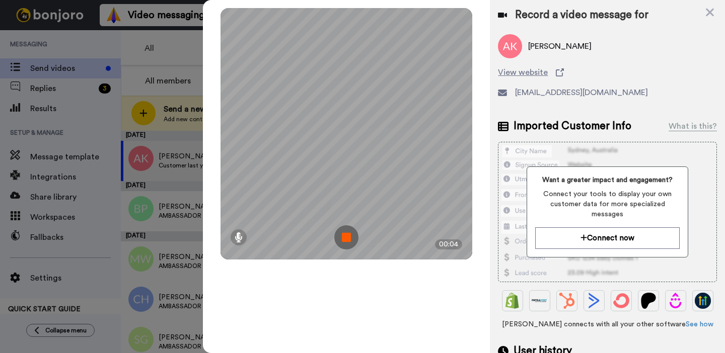
click at [348, 233] on img at bounding box center [346, 238] width 24 height 24
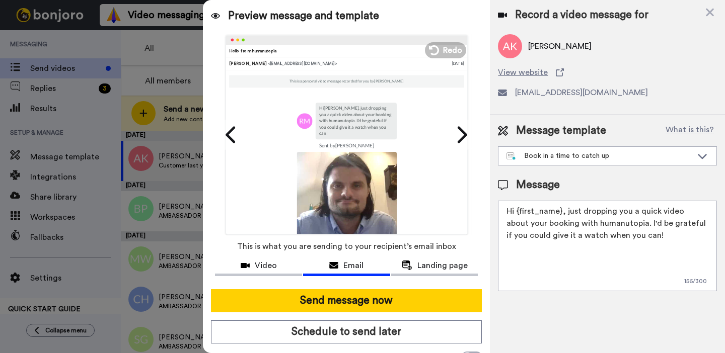
click at [448, 50] on span "Redo" at bounding box center [452, 50] width 19 height 12
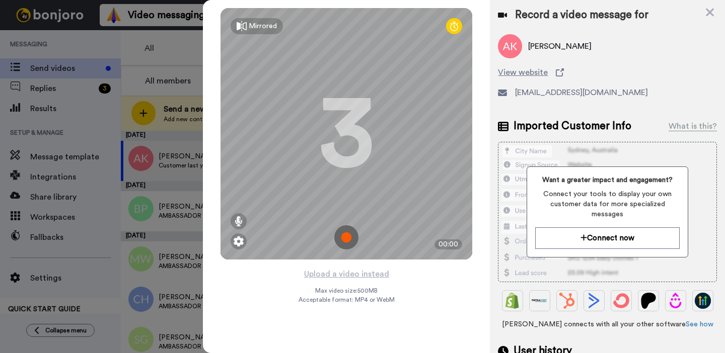
click at [349, 236] on img at bounding box center [346, 238] width 24 height 24
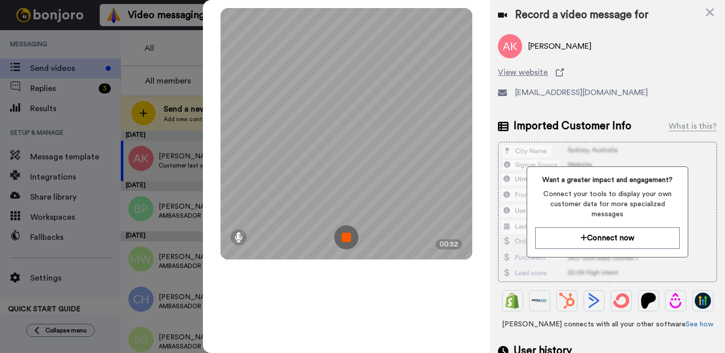
click at [349, 237] on img at bounding box center [346, 238] width 24 height 24
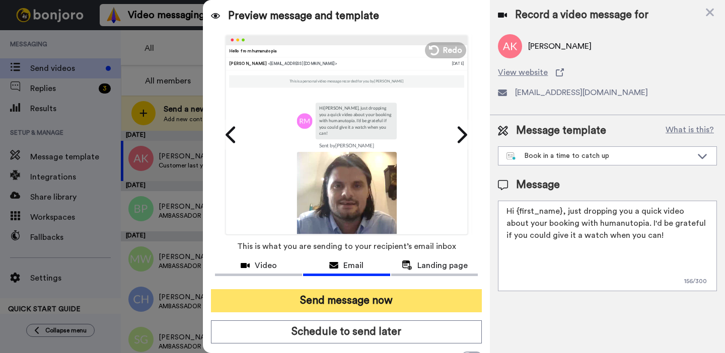
click at [384, 305] on button "Send message now" at bounding box center [346, 300] width 271 height 23
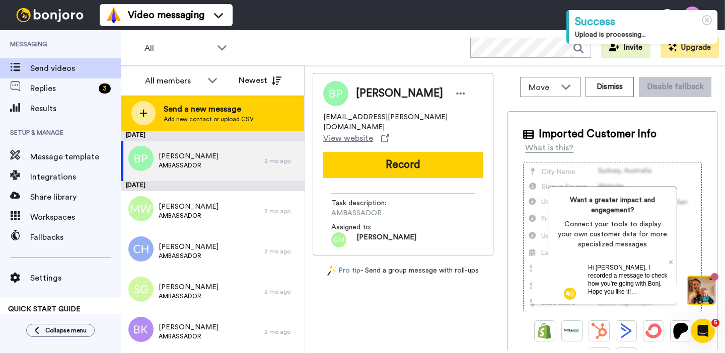
click at [206, 117] on span "Add new contact or upload CSV" at bounding box center [209, 119] width 90 height 8
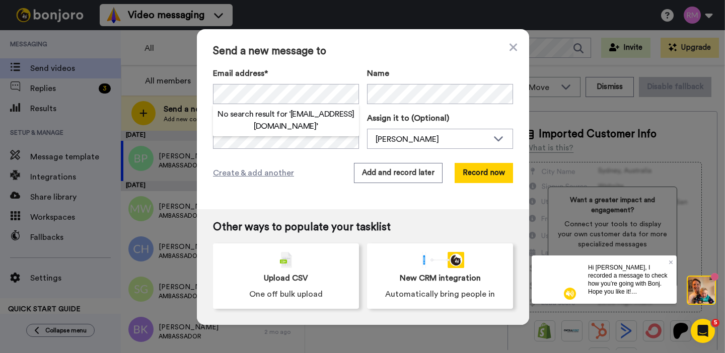
click at [366, 47] on span "Send a new message to" at bounding box center [363, 51] width 300 height 12
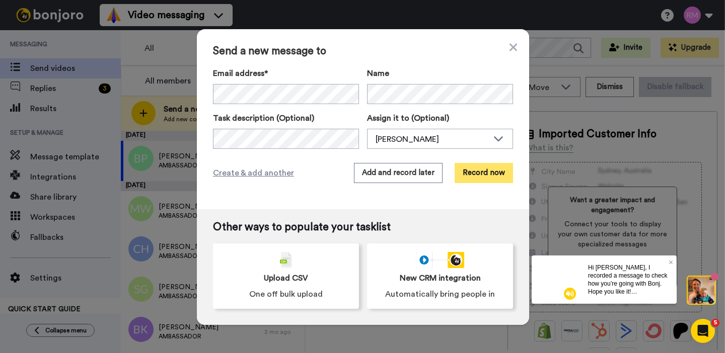
click at [487, 175] on button "Record now" at bounding box center [484, 173] width 58 height 20
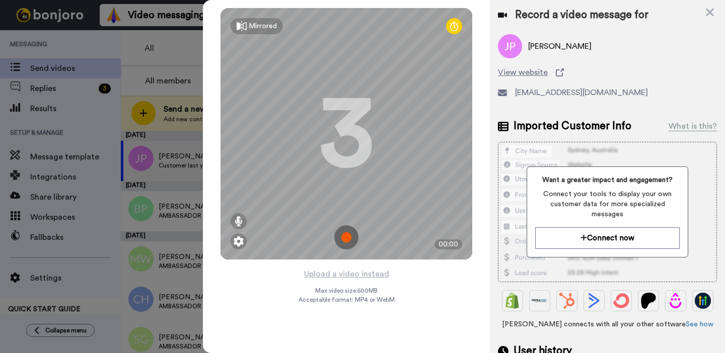
click at [346, 235] on img at bounding box center [346, 238] width 24 height 24
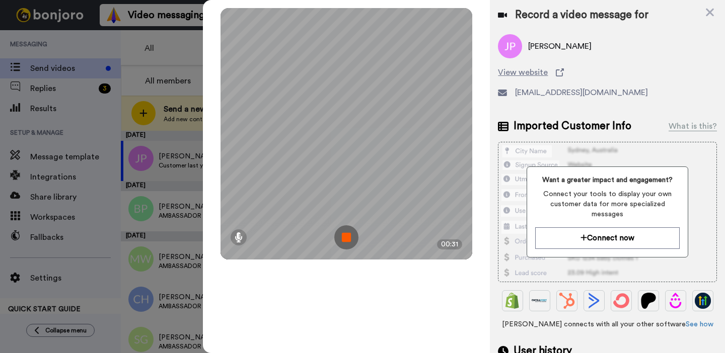
click at [346, 235] on img at bounding box center [346, 238] width 24 height 24
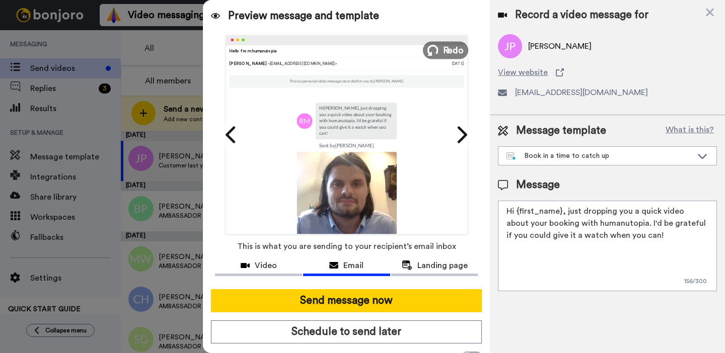
click at [445, 49] on span "Redo" at bounding box center [453, 49] width 21 height 13
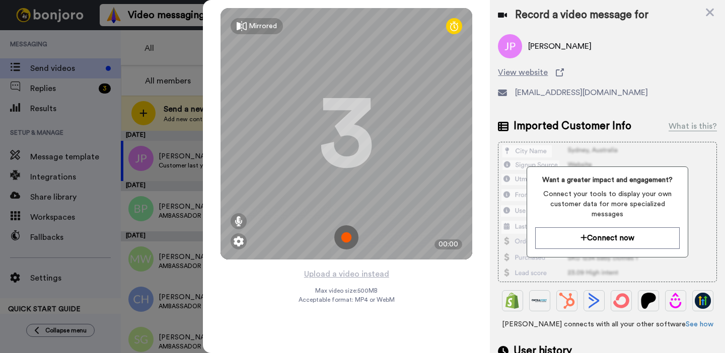
click at [349, 242] on img at bounding box center [346, 238] width 24 height 24
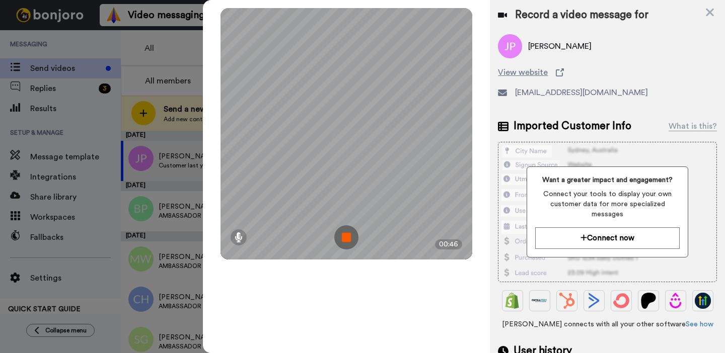
click at [347, 237] on img at bounding box center [346, 238] width 24 height 24
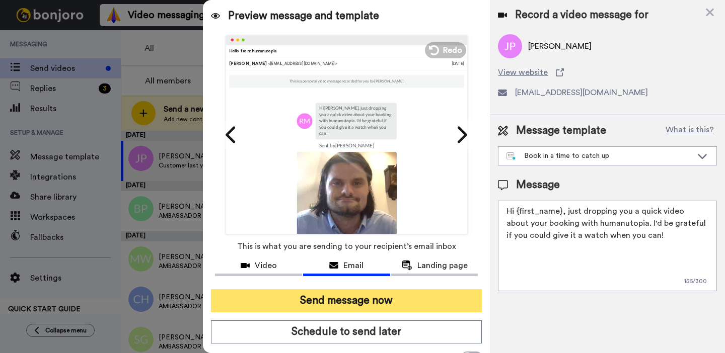
click at [384, 298] on button "Send message now" at bounding box center [346, 300] width 271 height 23
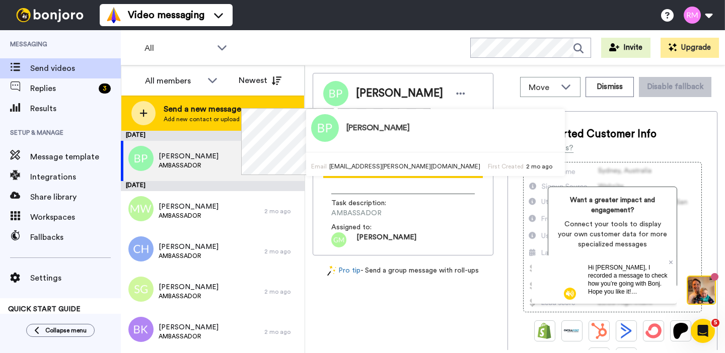
click at [237, 115] on span "Add new contact or upload CSV" at bounding box center [209, 119] width 90 height 8
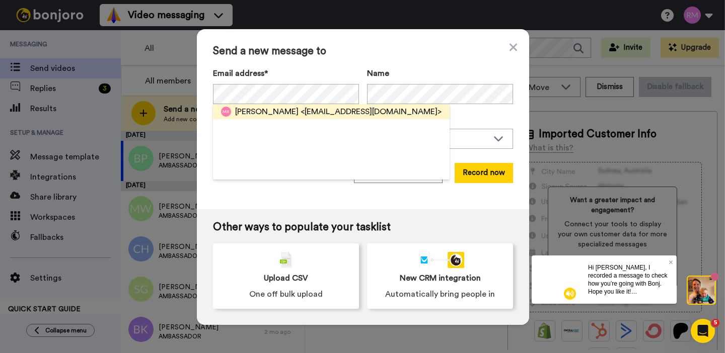
click at [342, 115] on span "<[EMAIL_ADDRESS][DOMAIN_NAME]>" at bounding box center [371, 112] width 141 height 12
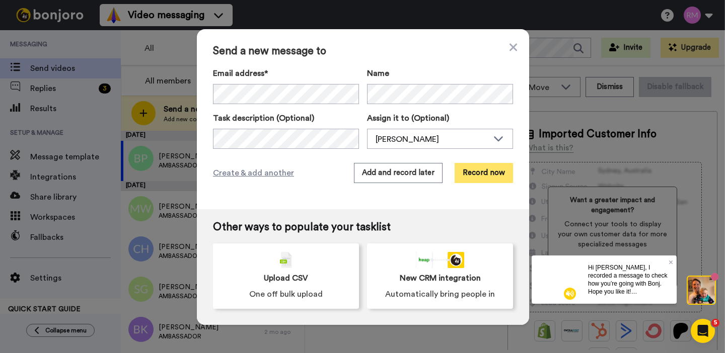
click at [489, 172] on button "Record now" at bounding box center [484, 173] width 58 height 20
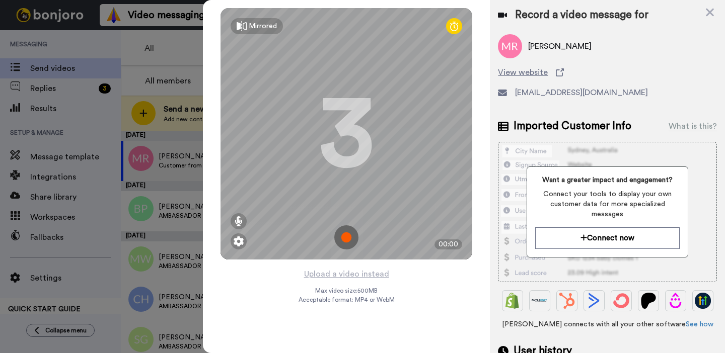
click at [342, 234] on img at bounding box center [346, 238] width 24 height 24
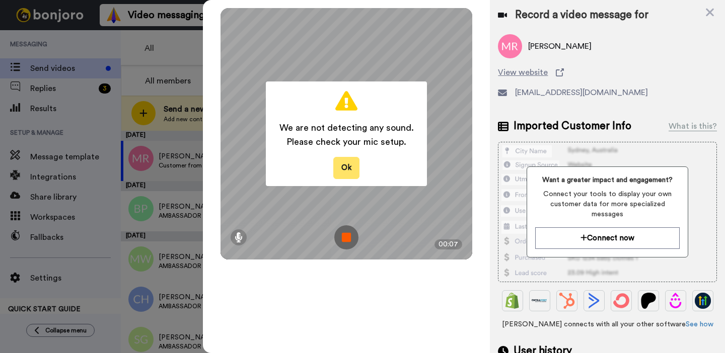
click at [351, 171] on button "Ok" at bounding box center [346, 168] width 26 height 22
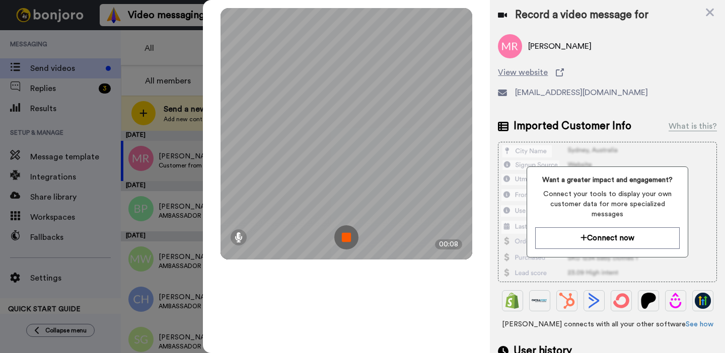
click at [346, 239] on img at bounding box center [346, 238] width 24 height 24
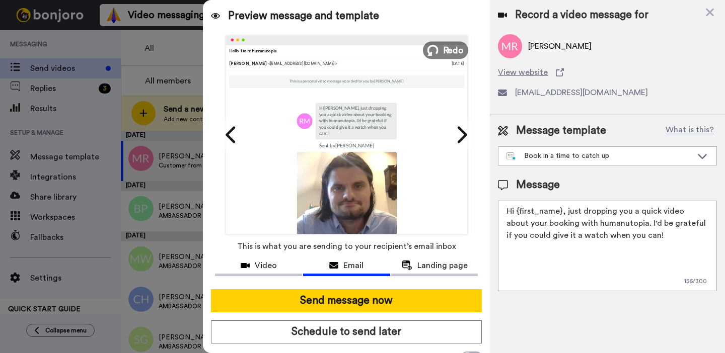
click at [453, 53] on span "Redo" at bounding box center [453, 49] width 21 height 13
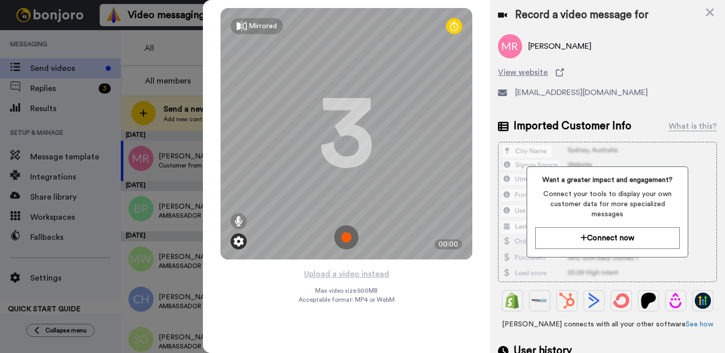
click at [238, 241] on img at bounding box center [239, 242] width 10 height 10
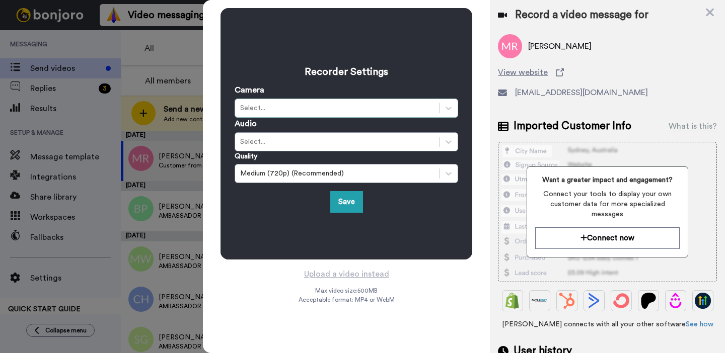
click at [330, 105] on div "Select..." at bounding box center [337, 108] width 194 height 10
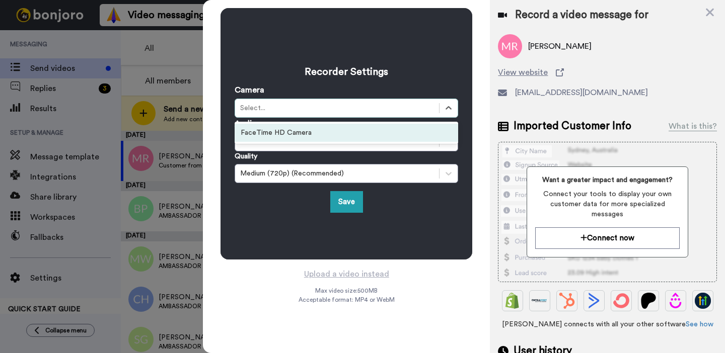
click at [321, 132] on div "FaceTime HD Camera" at bounding box center [347, 133] width 224 height 18
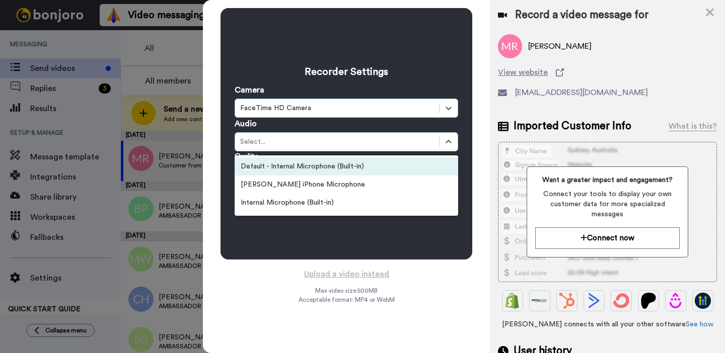
click at [317, 142] on div "Select..." at bounding box center [337, 142] width 194 height 10
click at [310, 170] on div "Default - Internal Microphone (Built-in)" at bounding box center [347, 167] width 224 height 18
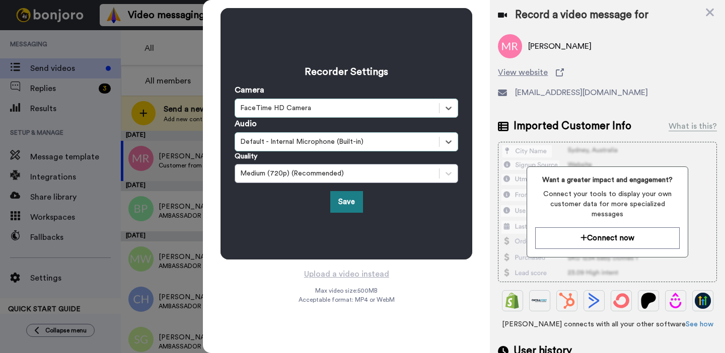
click at [340, 199] on button "Save" at bounding box center [346, 202] width 33 height 22
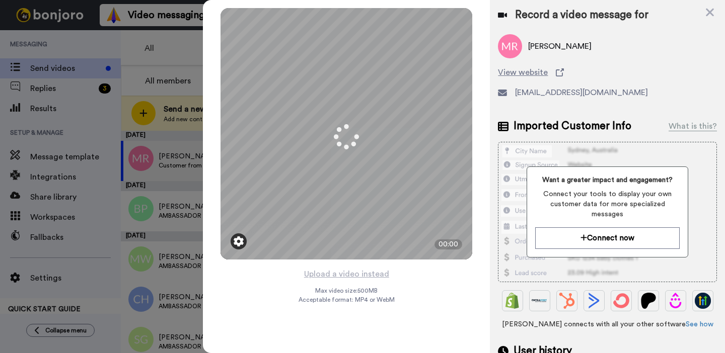
click at [239, 243] on img at bounding box center [239, 242] width 10 height 10
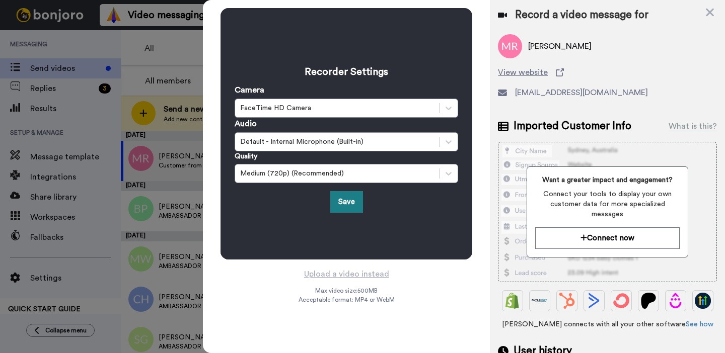
click at [351, 202] on button "Save" at bounding box center [346, 202] width 33 height 22
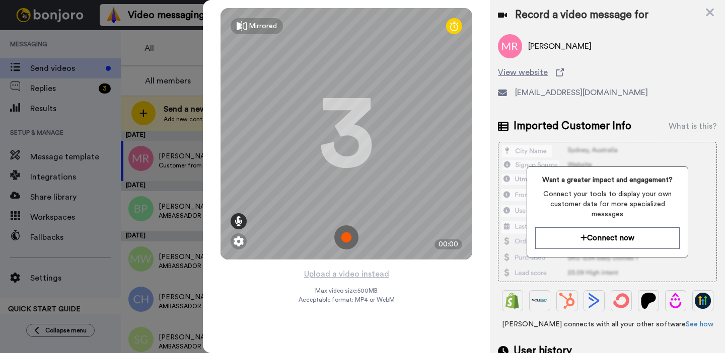
click at [238, 222] on icon at bounding box center [239, 221] width 8 height 10
click at [239, 216] on icon at bounding box center [239, 221] width 8 height 10
click at [348, 236] on img at bounding box center [346, 238] width 24 height 24
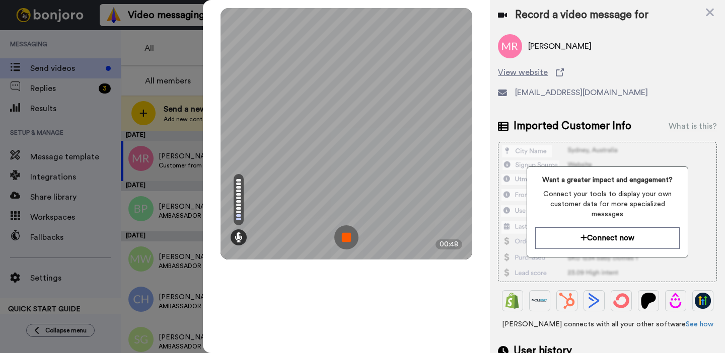
click at [357, 235] on img at bounding box center [346, 238] width 24 height 24
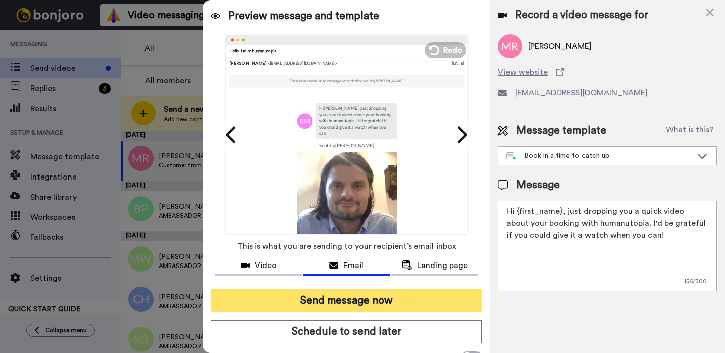
click at [308, 308] on button "Send message now" at bounding box center [346, 300] width 271 height 23
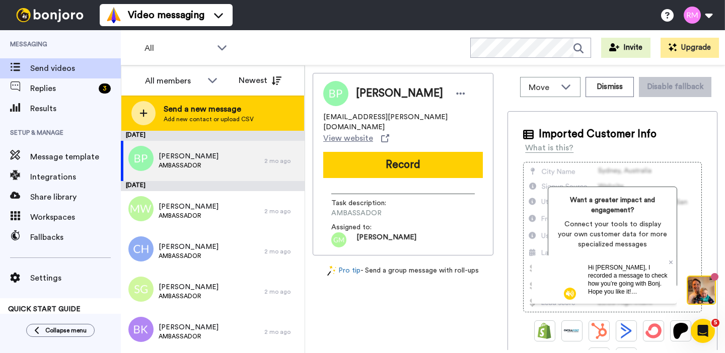
click at [199, 118] on span "Add new contact or upload CSV" at bounding box center [209, 119] width 90 height 8
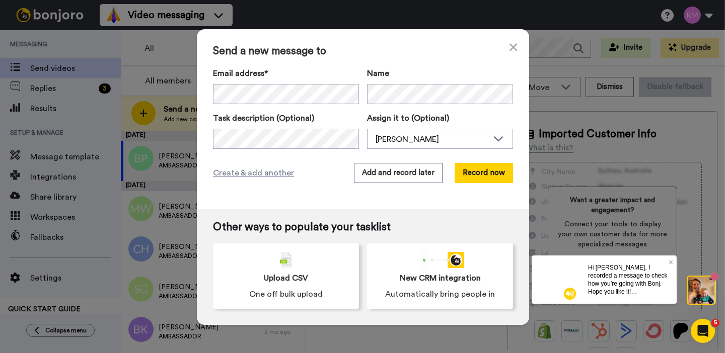
click at [415, 66] on div "Send a new message to Email address* No search result for ‘ [EMAIL_ADDRESS][DOM…" at bounding box center [363, 119] width 332 height 180
click at [496, 175] on button "Record now" at bounding box center [484, 173] width 58 height 20
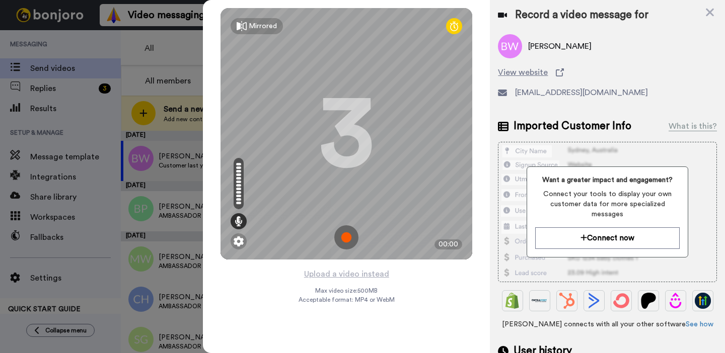
click at [353, 237] on img at bounding box center [346, 238] width 24 height 24
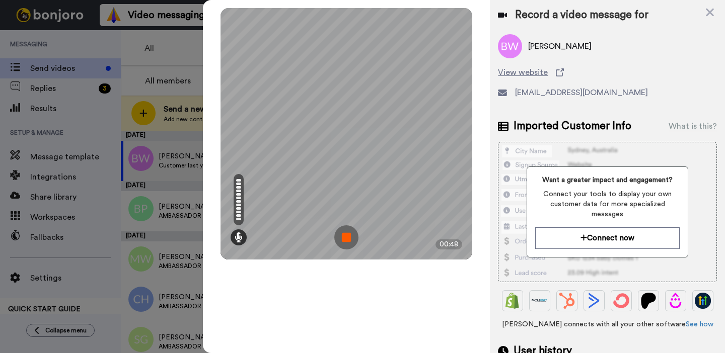
click at [351, 234] on img at bounding box center [346, 238] width 24 height 24
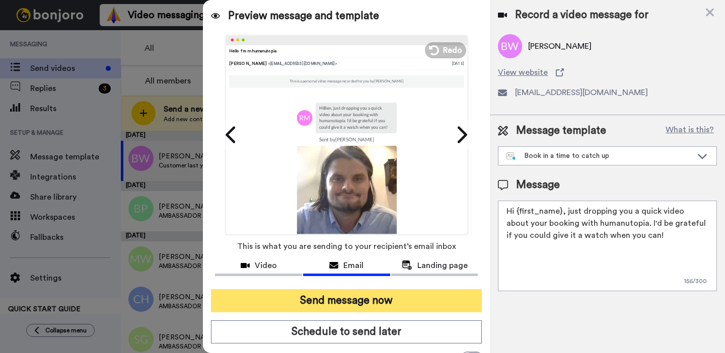
click at [412, 295] on button "Send message now" at bounding box center [346, 300] width 271 height 23
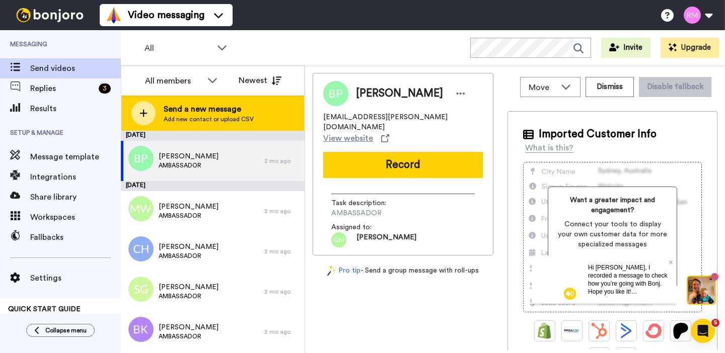
click at [175, 111] on span "Send a new message" at bounding box center [209, 109] width 90 height 12
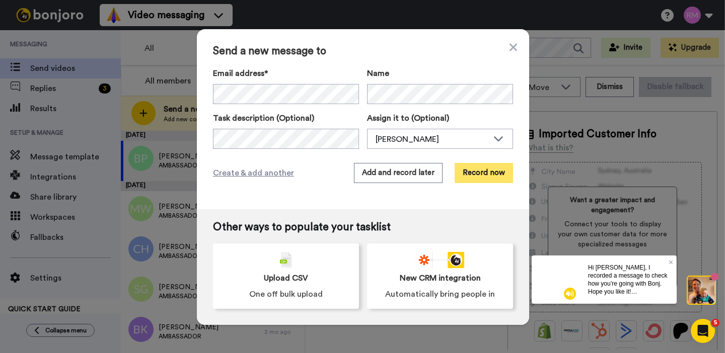
click at [483, 177] on button "Record now" at bounding box center [484, 173] width 58 height 20
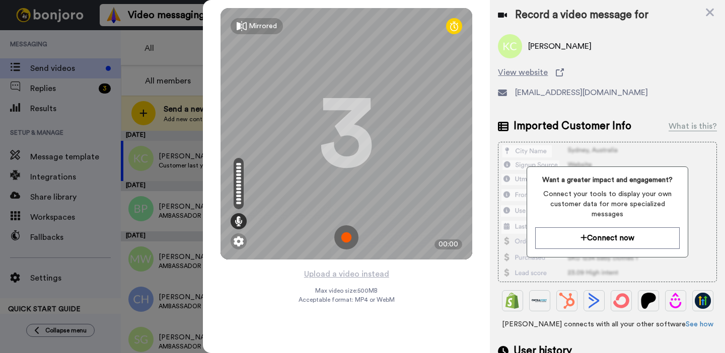
click at [348, 239] on img at bounding box center [346, 238] width 24 height 24
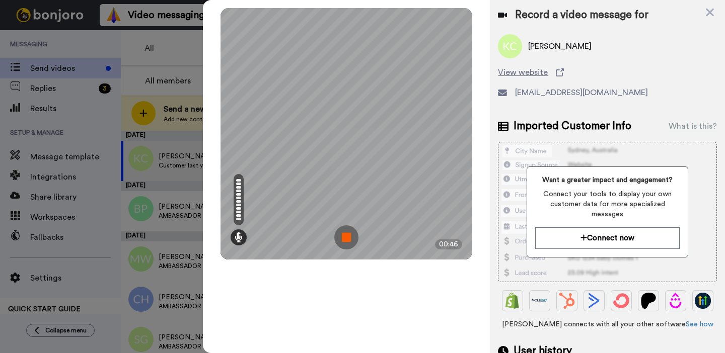
click at [347, 241] on img at bounding box center [346, 238] width 24 height 24
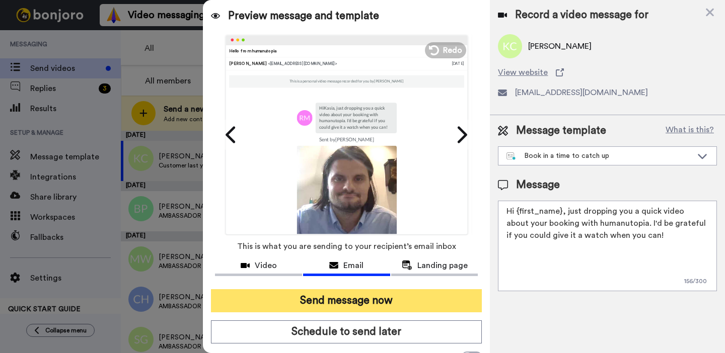
click at [347, 301] on button "Send message now" at bounding box center [346, 300] width 271 height 23
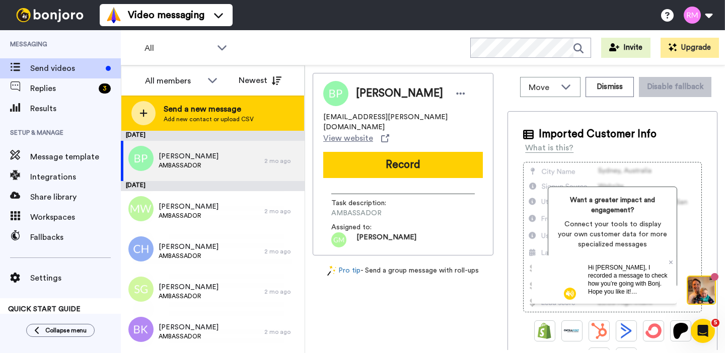
click at [225, 120] on span "Add new contact or upload CSV" at bounding box center [209, 119] width 90 height 8
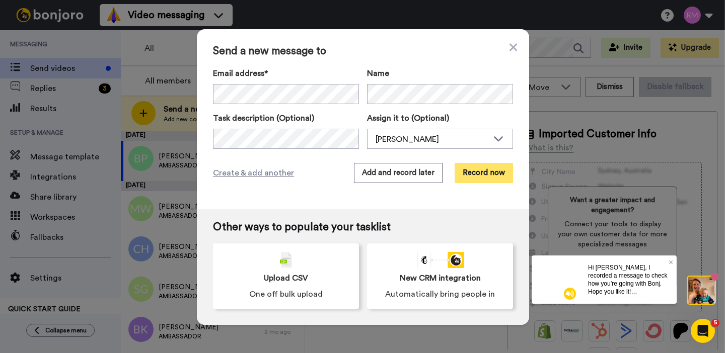
click at [501, 174] on button "Record now" at bounding box center [484, 173] width 58 height 20
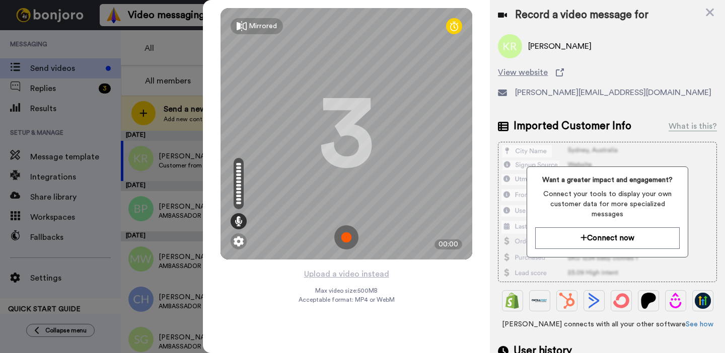
click at [343, 239] on img at bounding box center [346, 238] width 24 height 24
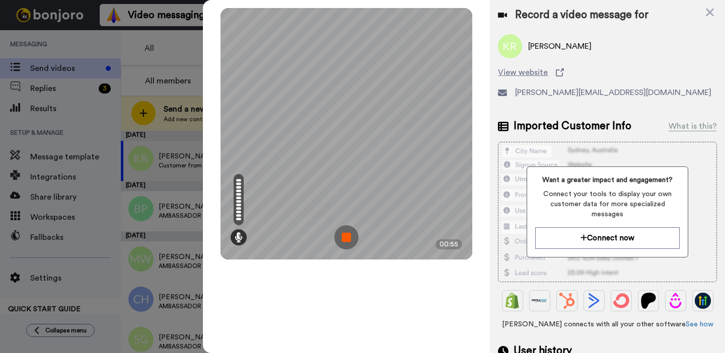
click at [350, 237] on img at bounding box center [346, 238] width 24 height 24
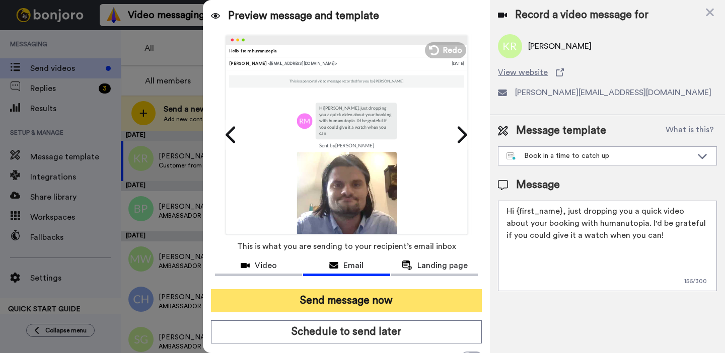
click at [334, 305] on button "Send message now" at bounding box center [346, 300] width 271 height 23
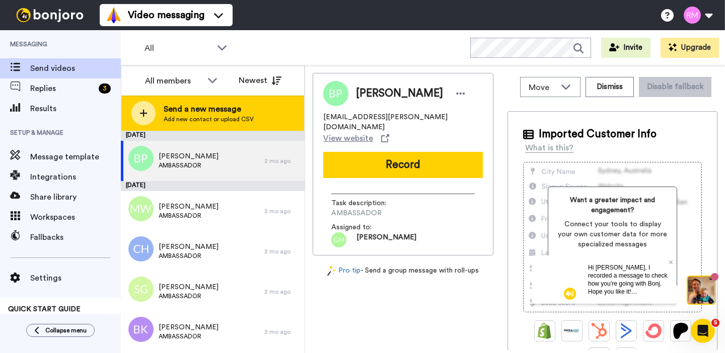
click at [164, 117] on span "Add new contact or upload CSV" at bounding box center [209, 119] width 90 height 8
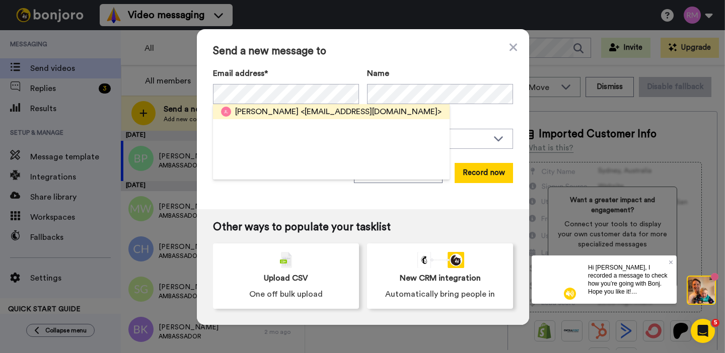
click at [301, 109] on span "<[EMAIL_ADDRESS][DOMAIN_NAME]>" at bounding box center [371, 112] width 141 height 12
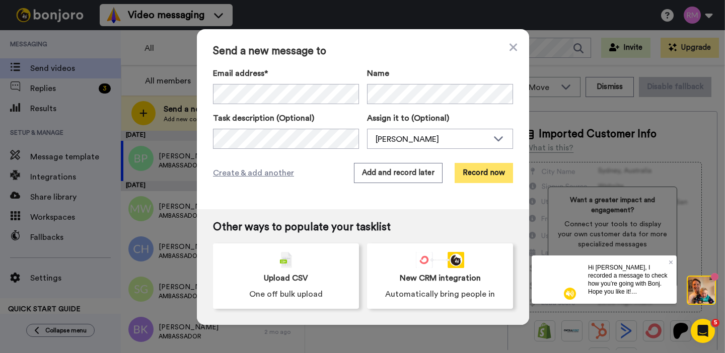
click at [489, 179] on button "Record now" at bounding box center [484, 173] width 58 height 20
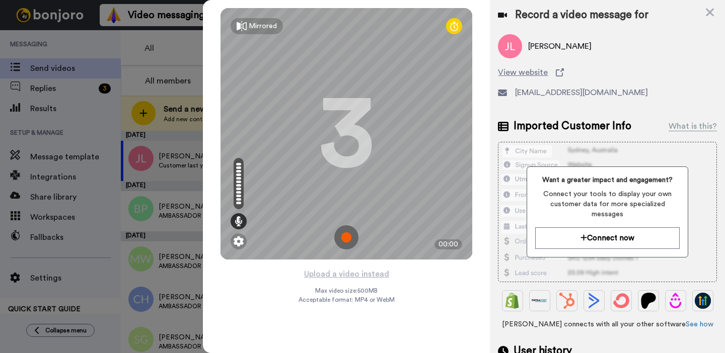
click at [348, 239] on img at bounding box center [346, 238] width 24 height 24
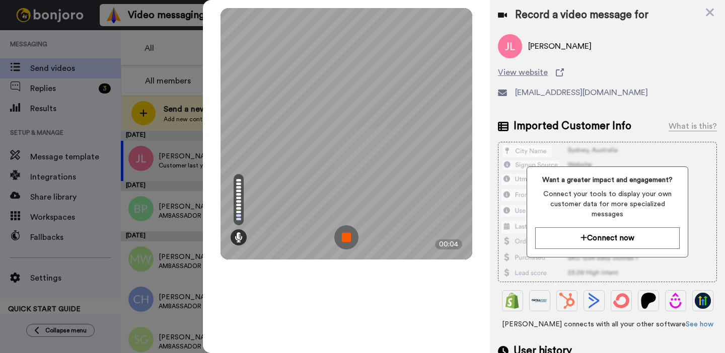
click at [348, 239] on img at bounding box center [346, 238] width 24 height 24
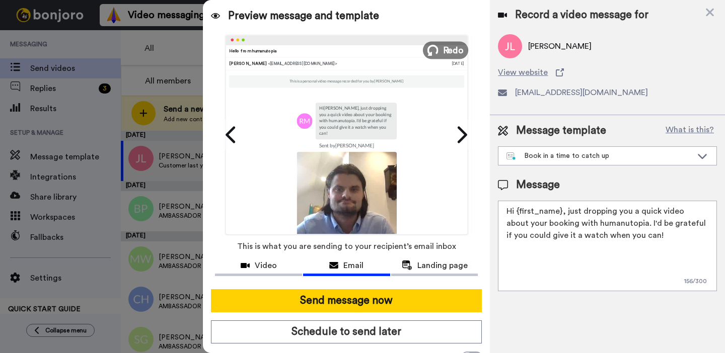
click at [444, 45] on span "Redo" at bounding box center [453, 49] width 21 height 13
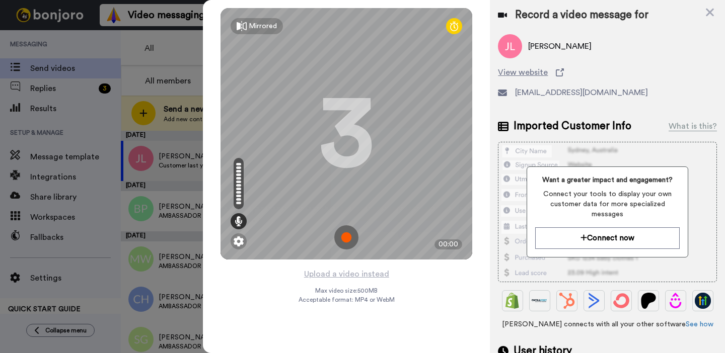
click at [347, 236] on img at bounding box center [346, 238] width 24 height 24
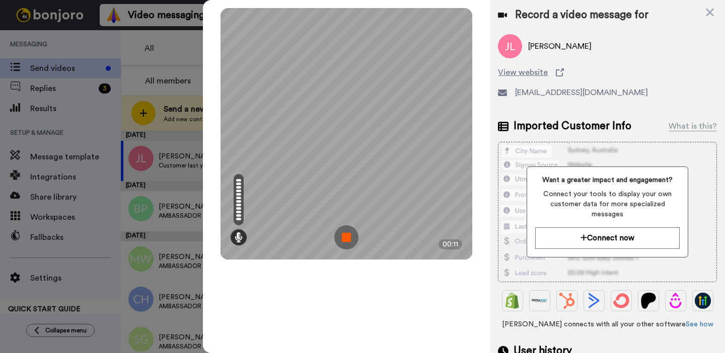
click at [347, 236] on img at bounding box center [346, 238] width 24 height 24
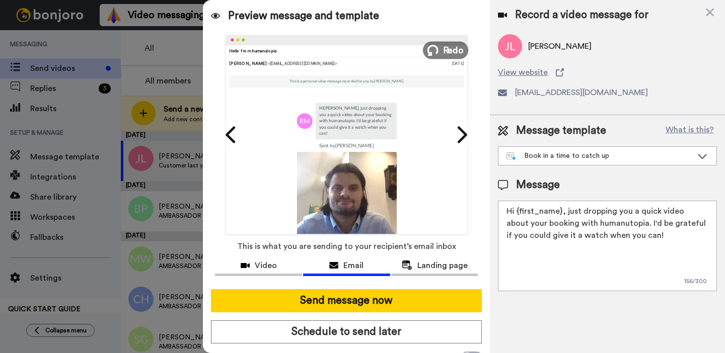
click at [441, 50] on button "Redo" at bounding box center [445, 50] width 45 height 18
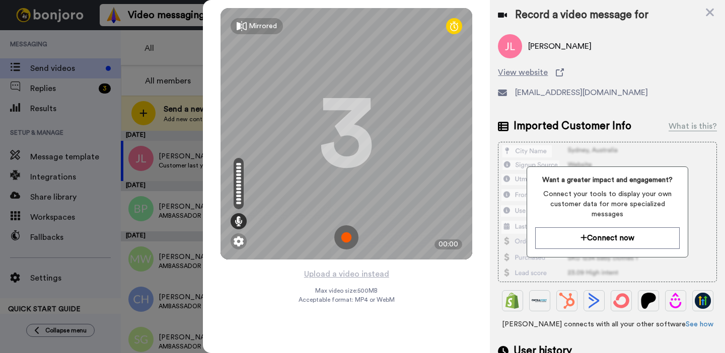
click at [349, 240] on img at bounding box center [346, 238] width 24 height 24
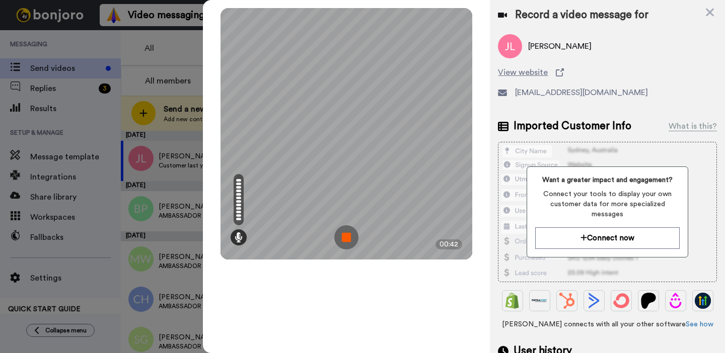
click at [349, 238] on img at bounding box center [346, 238] width 24 height 24
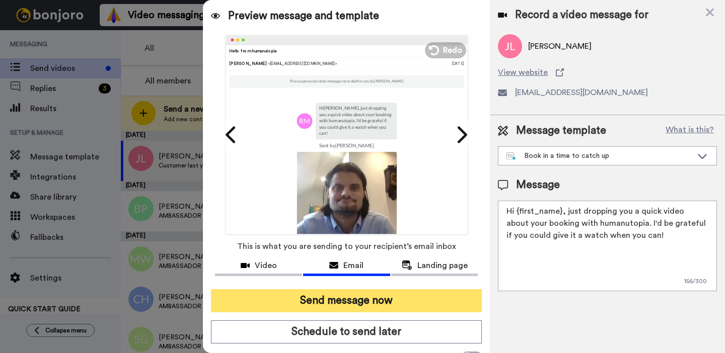
click at [343, 304] on button "Send message now" at bounding box center [346, 300] width 271 height 23
